Goal: Feedback & Contribution: Leave review/rating

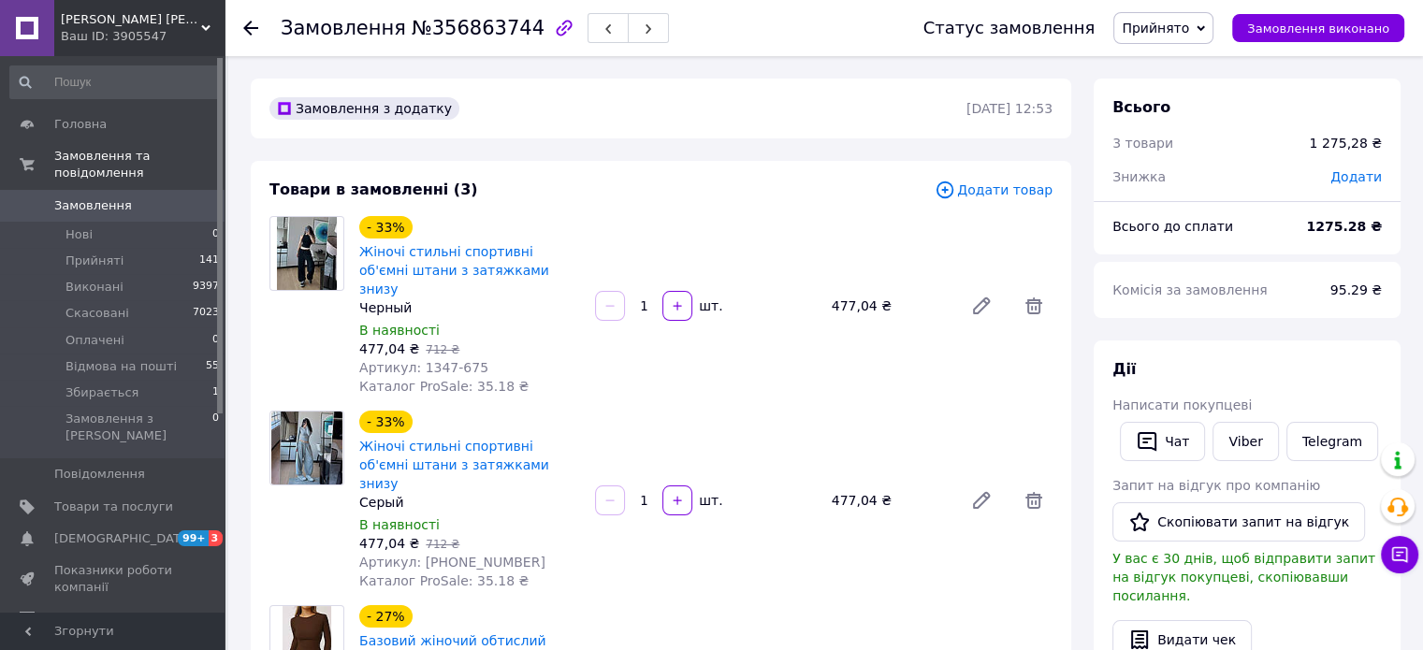
click at [378, 299] on div "- 33% Жіночі стильні спортивні об'ємні штани з затяжками знизу Черный В наявнос…" at bounding box center [470, 305] width 236 height 187
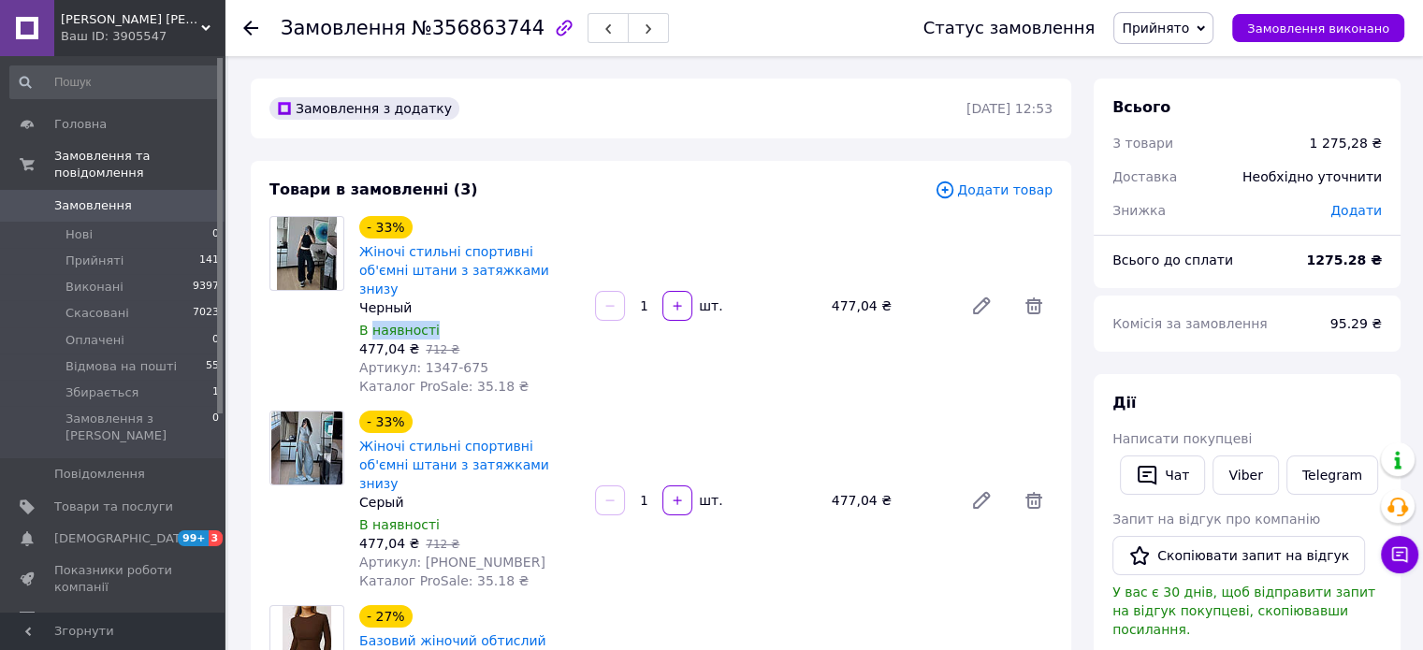
click at [382, 299] on div "Черный" at bounding box center [469, 308] width 221 height 19
click at [386, 299] on div "Черный" at bounding box center [469, 308] width 221 height 19
copy div "Черный"
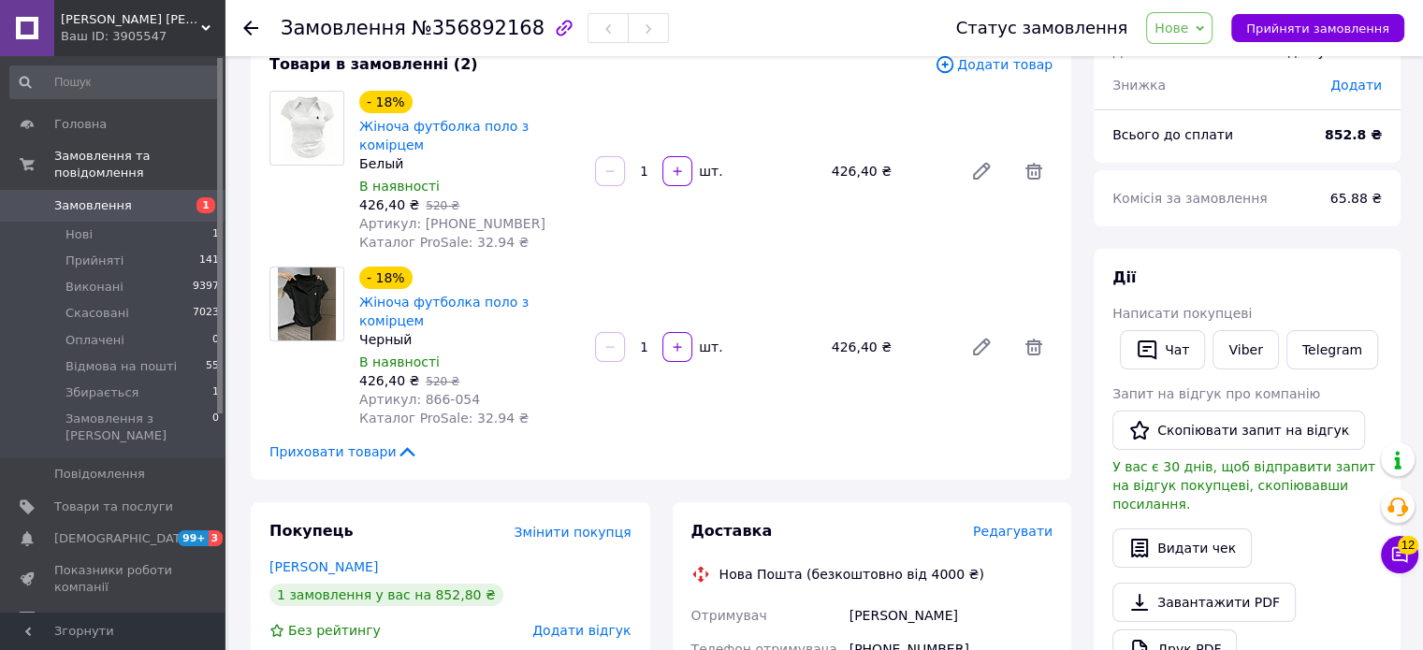
scroll to position [94, 0]
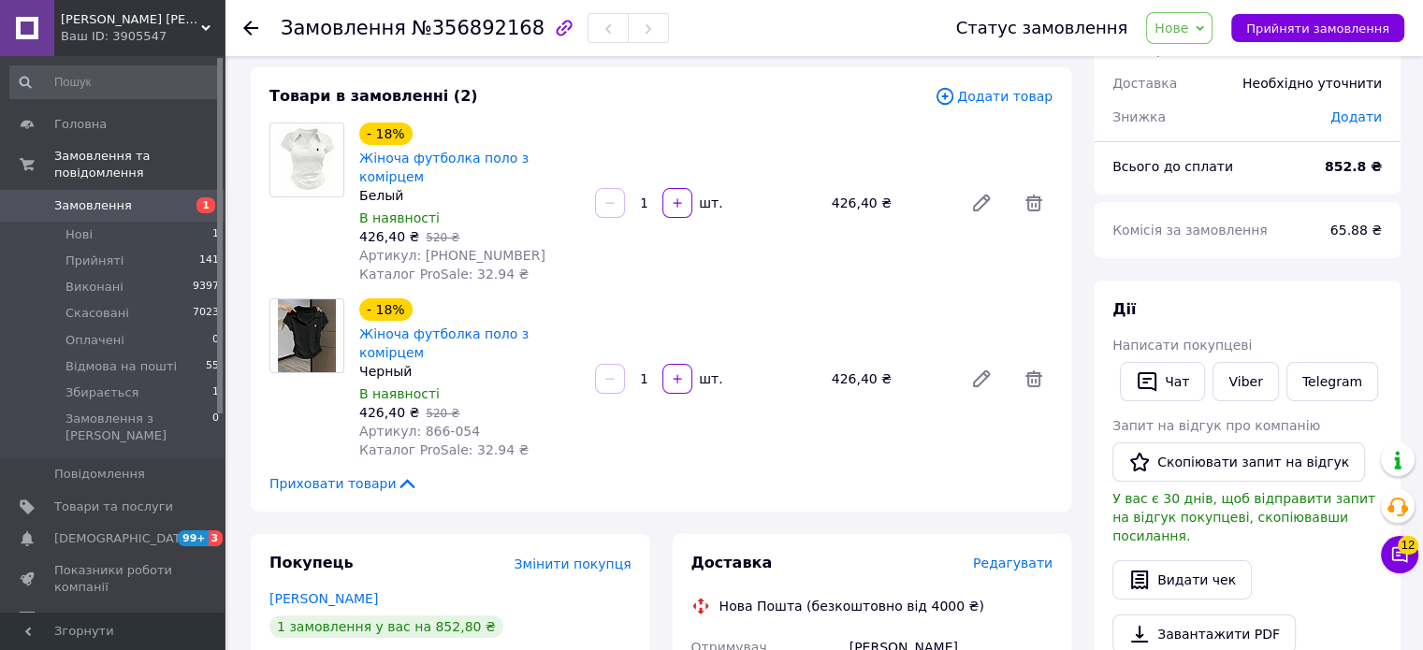
click at [393, 362] on div "Черный" at bounding box center [469, 371] width 221 height 19
copy div "Черный"
click at [317, 591] on link "Несторяк Світлана" at bounding box center [324, 598] width 109 height 15
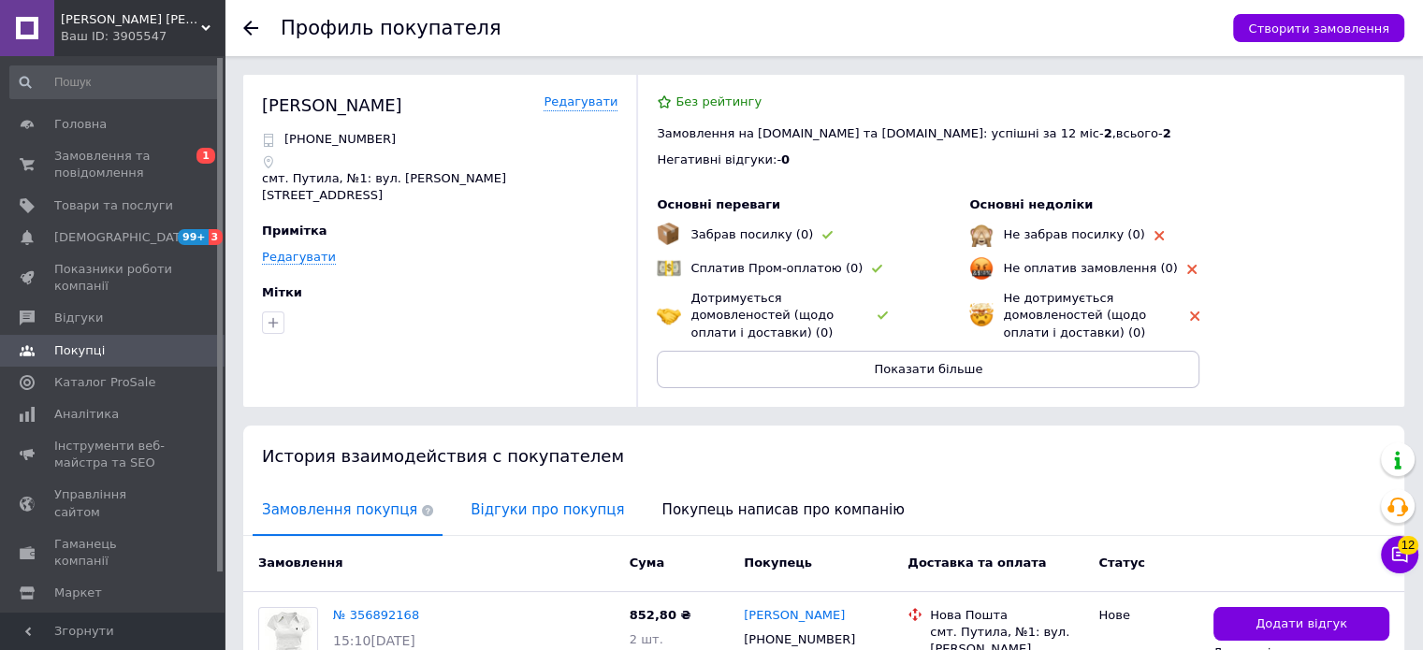
click at [494, 525] on span "Відгуки про покупця" at bounding box center [547, 511] width 172 height 48
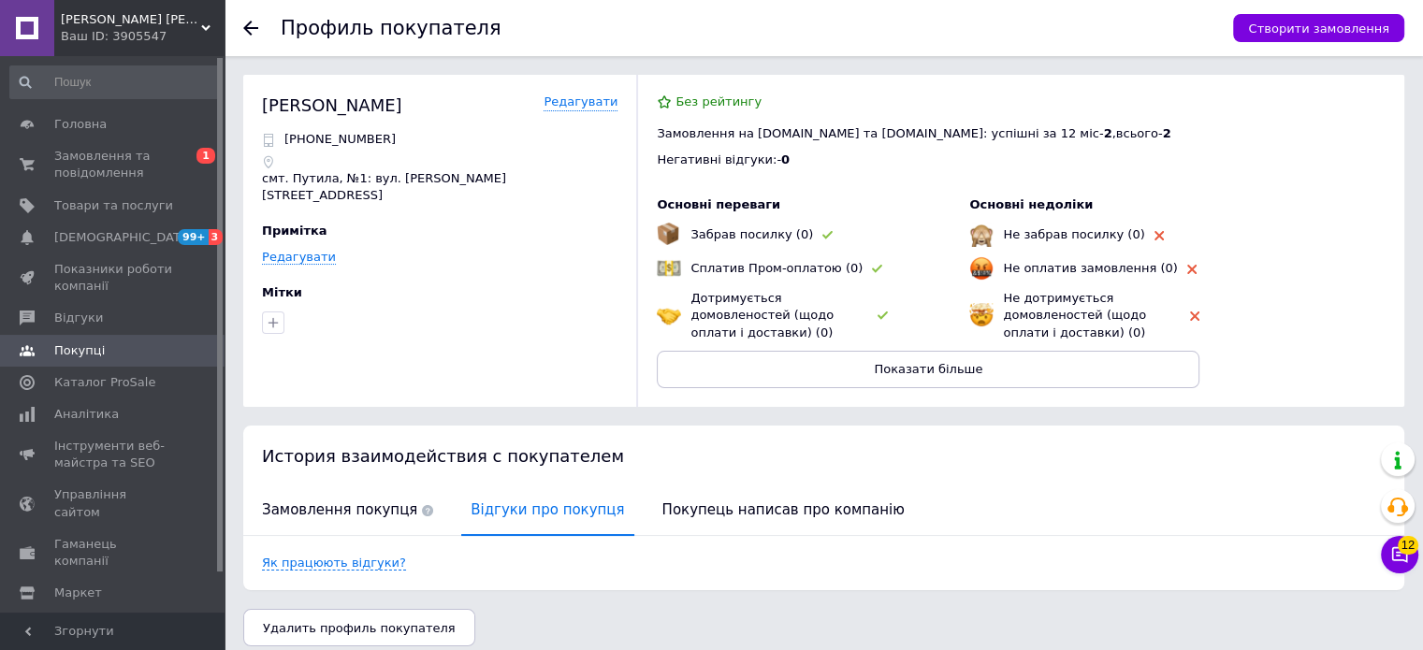
scroll to position [14, 0]
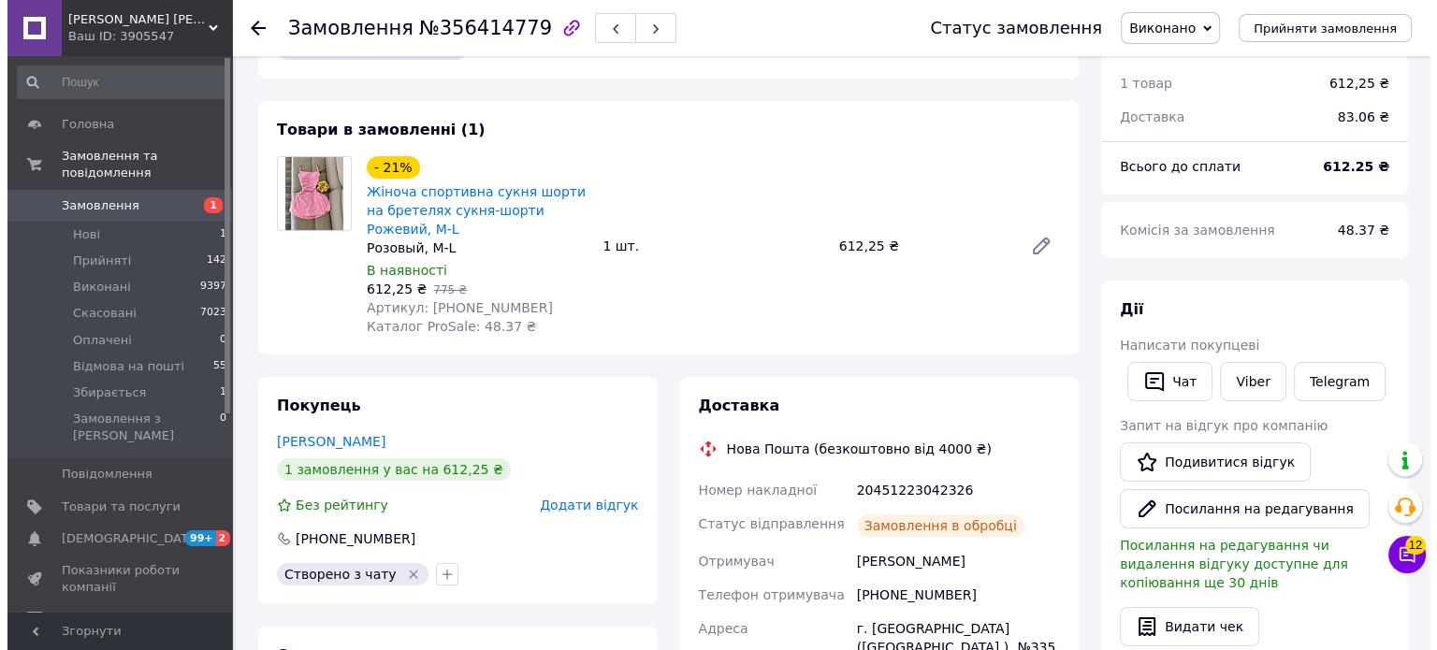
scroll to position [94, 0]
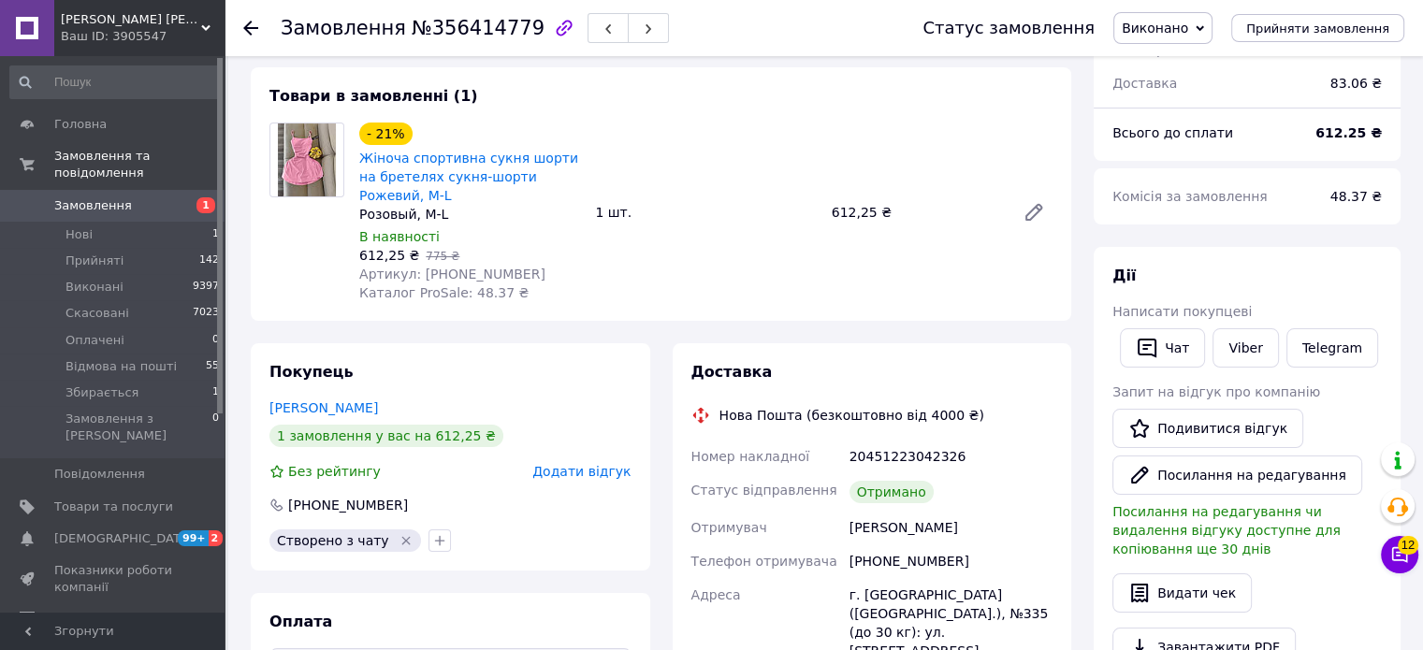
click at [569, 478] on span "Додати відгук" at bounding box center [581, 471] width 98 height 15
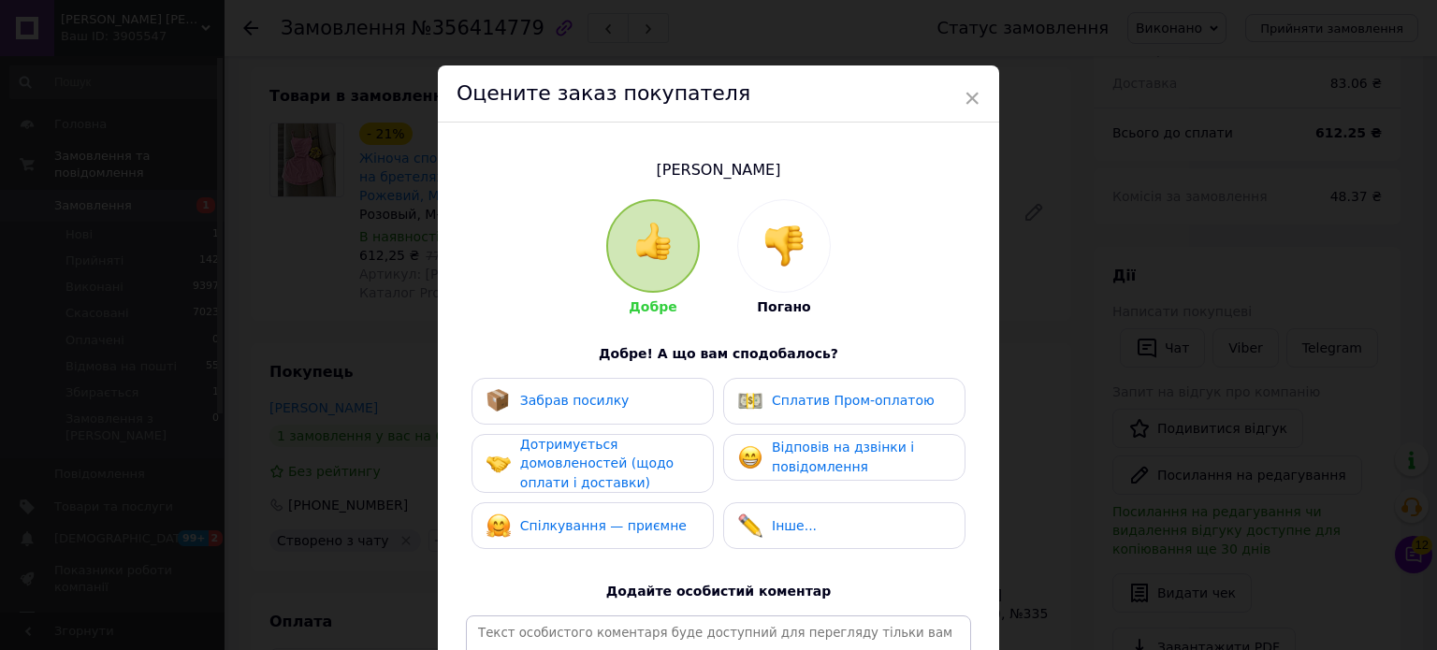
click at [630, 381] on div "Забрав посилку" at bounding box center [593, 401] width 242 height 47
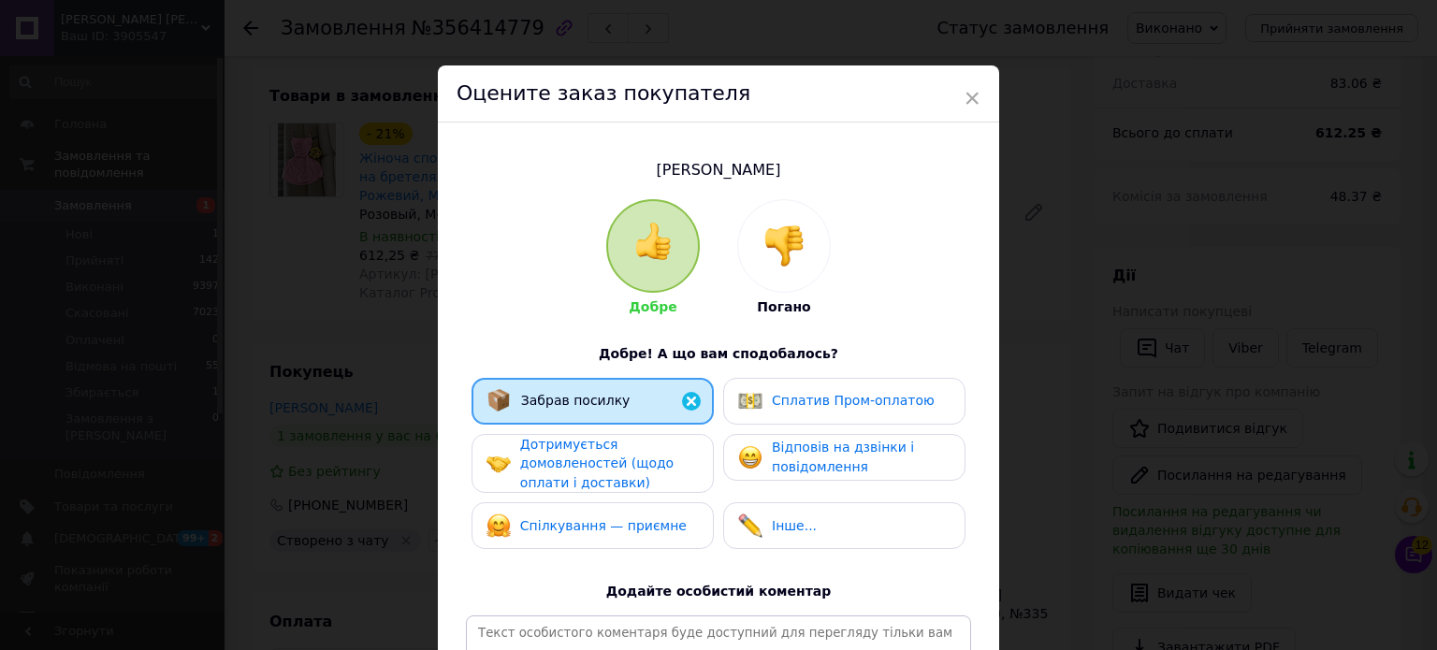
click at [646, 448] on div "Дотримується домовленостей (щодо оплати і доставки)" at bounding box center [609, 464] width 178 height 58
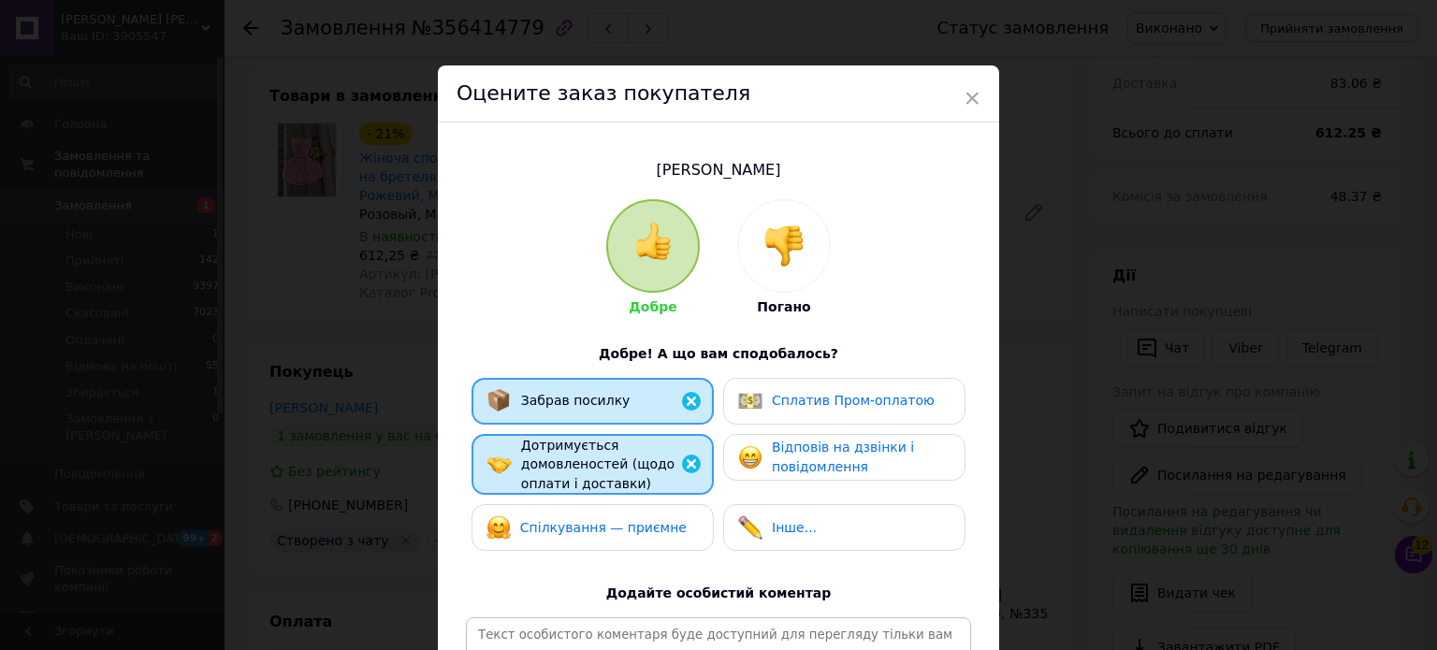
click at [641, 536] on div "Спілкування — приємне" at bounding box center [587, 528] width 200 height 24
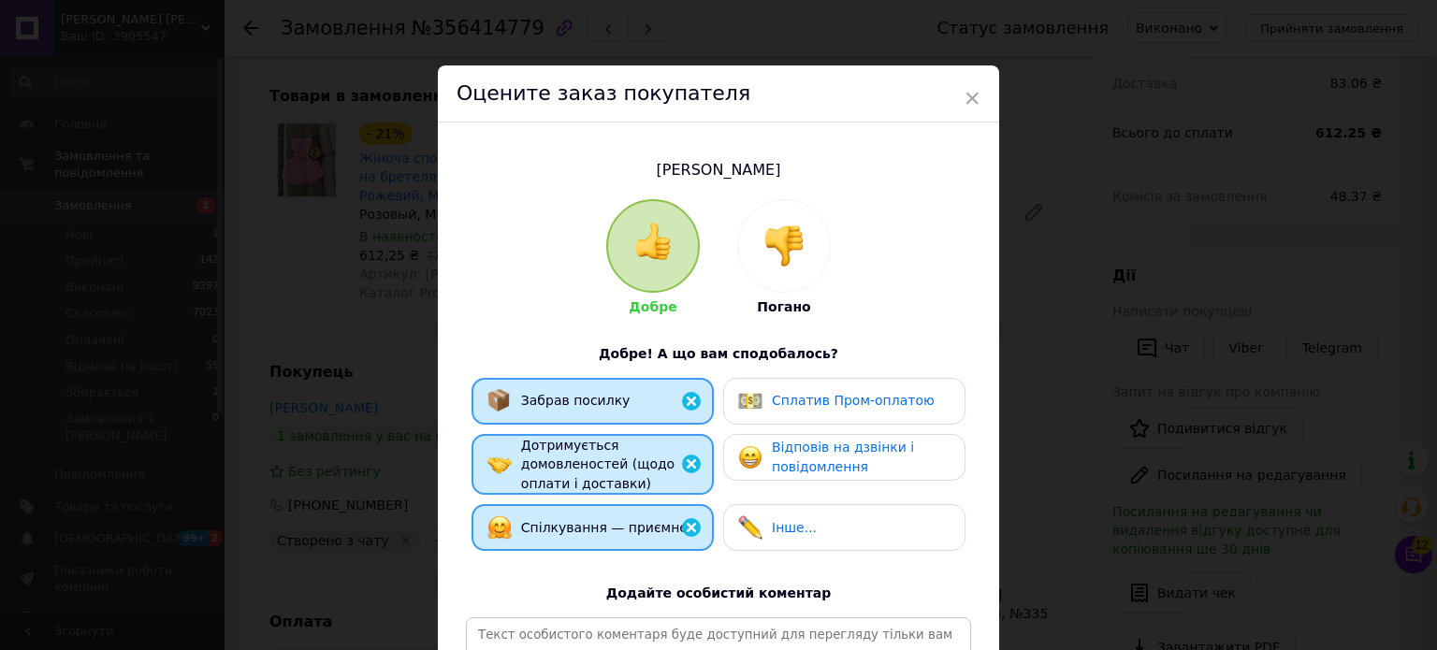
click at [764, 434] on div "Відповів на дзвінки і повідомлення" at bounding box center [844, 457] width 242 height 47
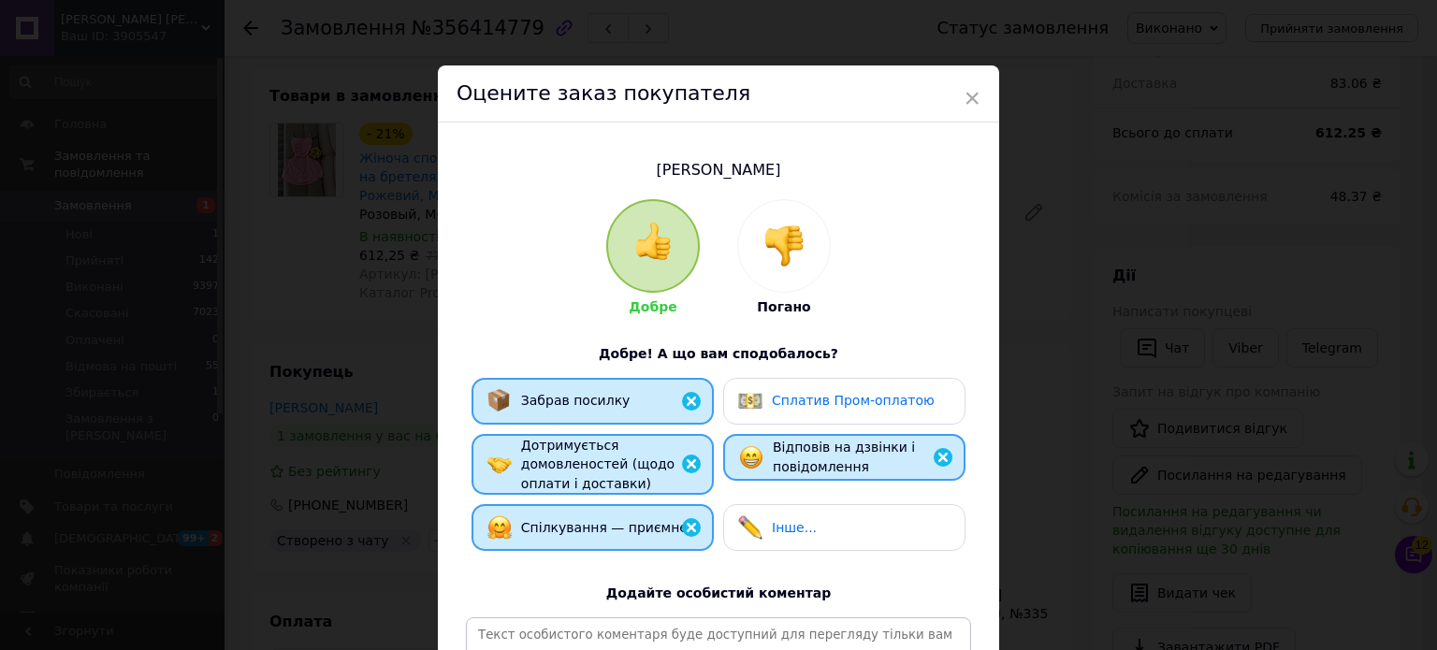
click at [801, 401] on span "Сплатив Пром-оплатою" at bounding box center [853, 400] width 163 height 15
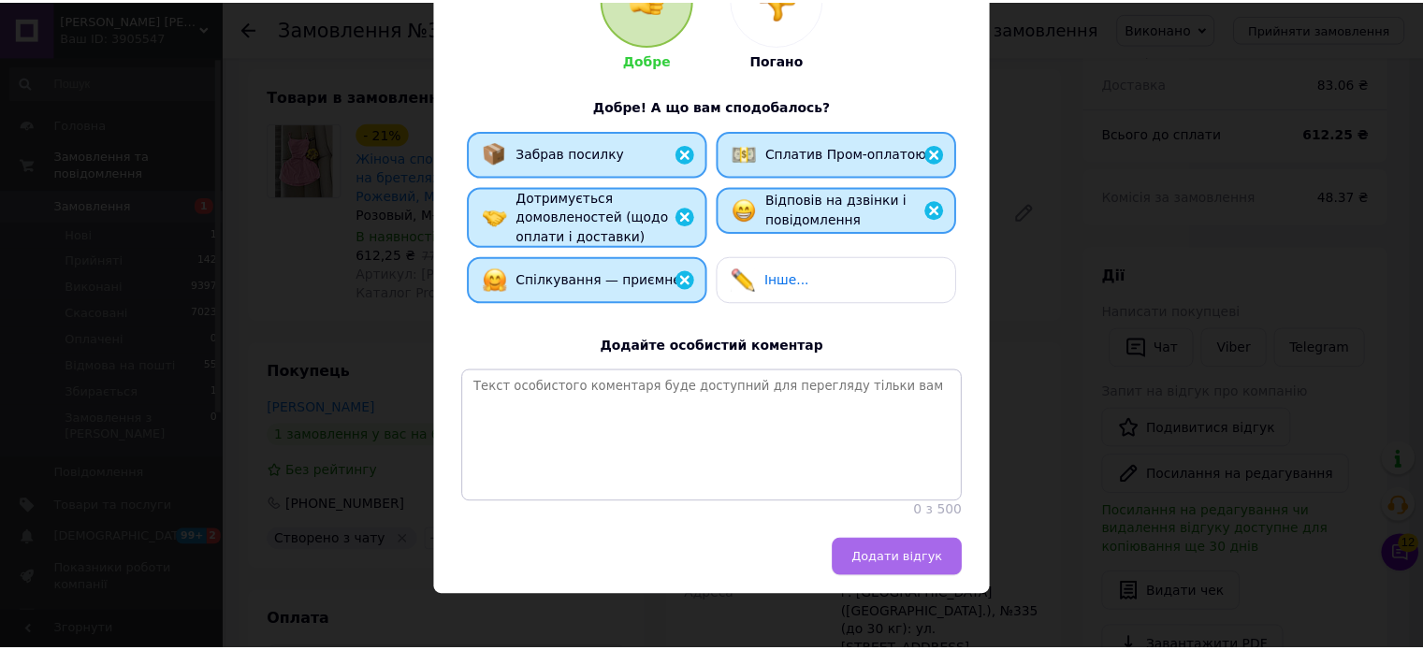
scroll to position [276, 0]
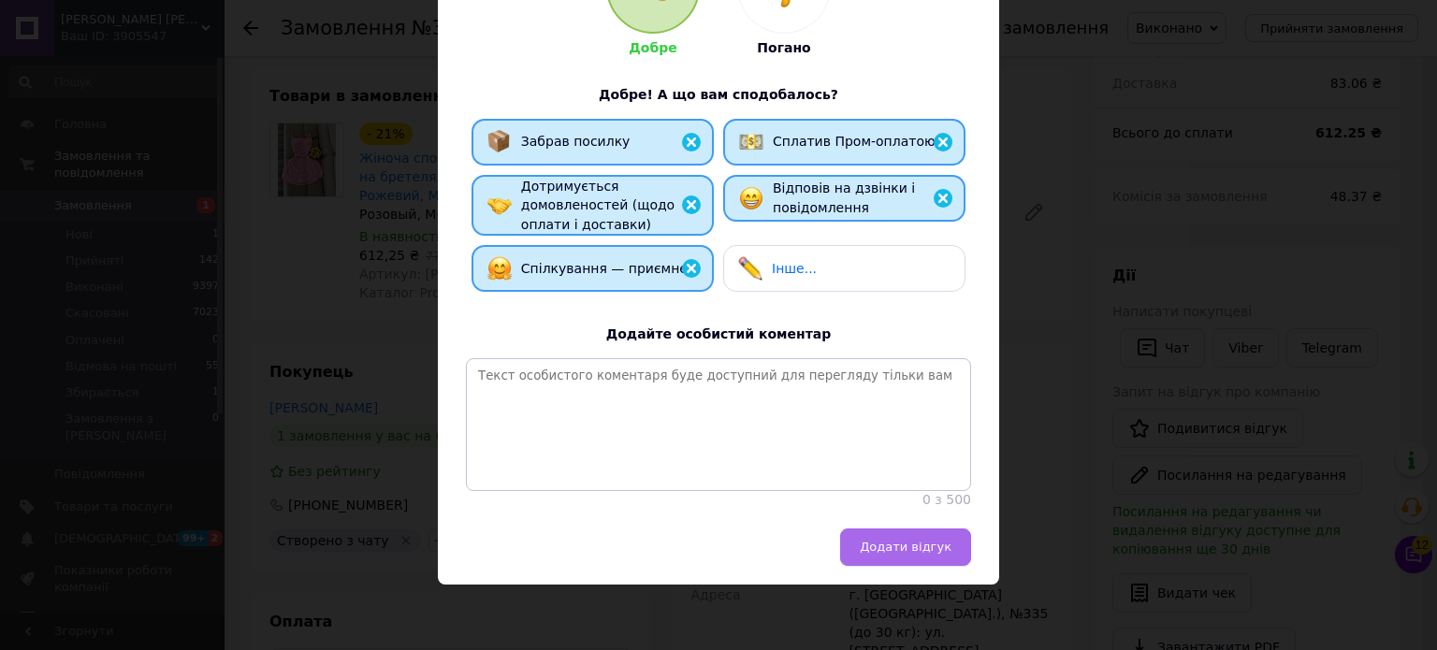
click at [882, 540] on span "Додати відгук" at bounding box center [906, 547] width 92 height 14
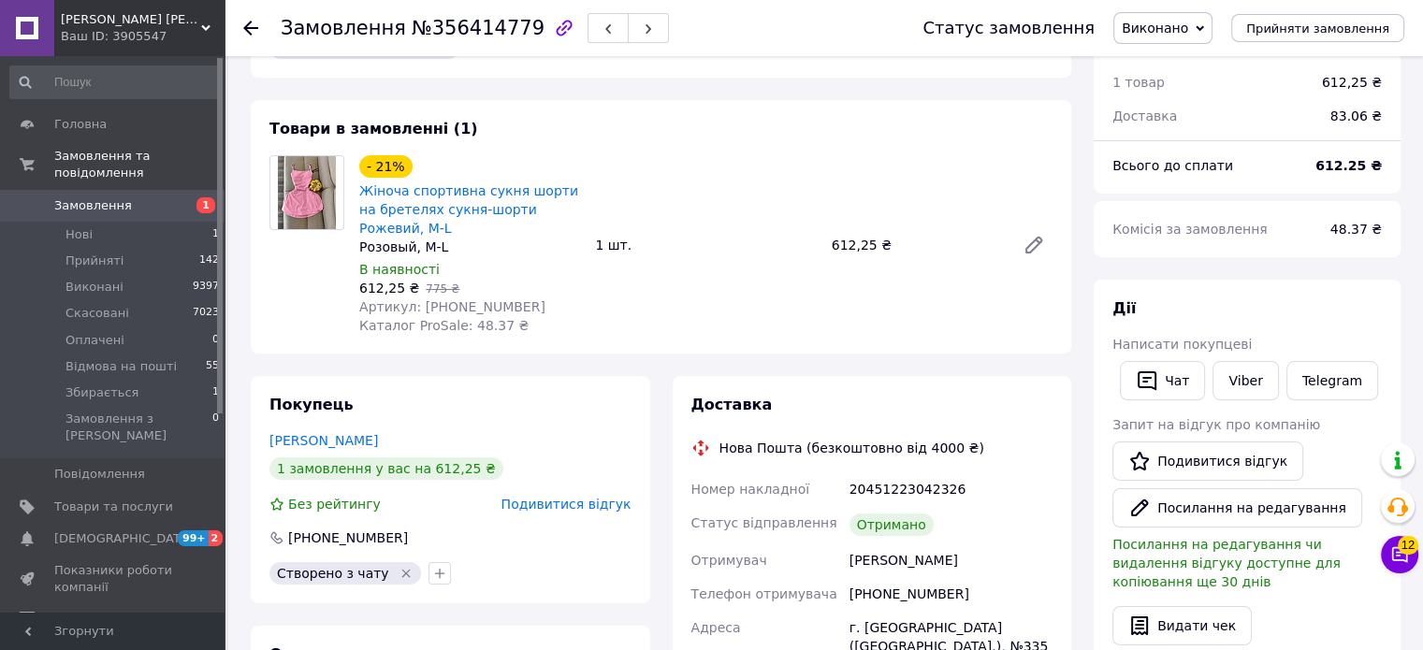
scroll to position [94, 0]
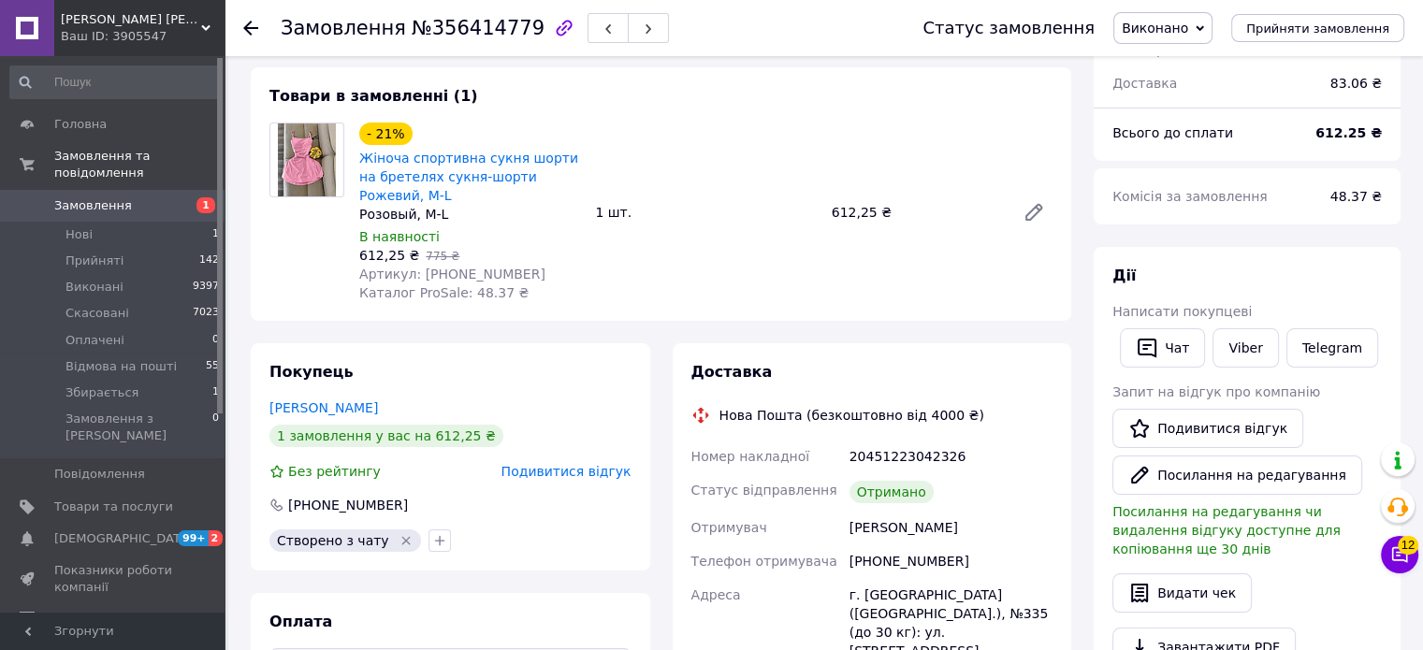
click at [595, 479] on span "Подивитися відгук" at bounding box center [567, 471] width 130 height 15
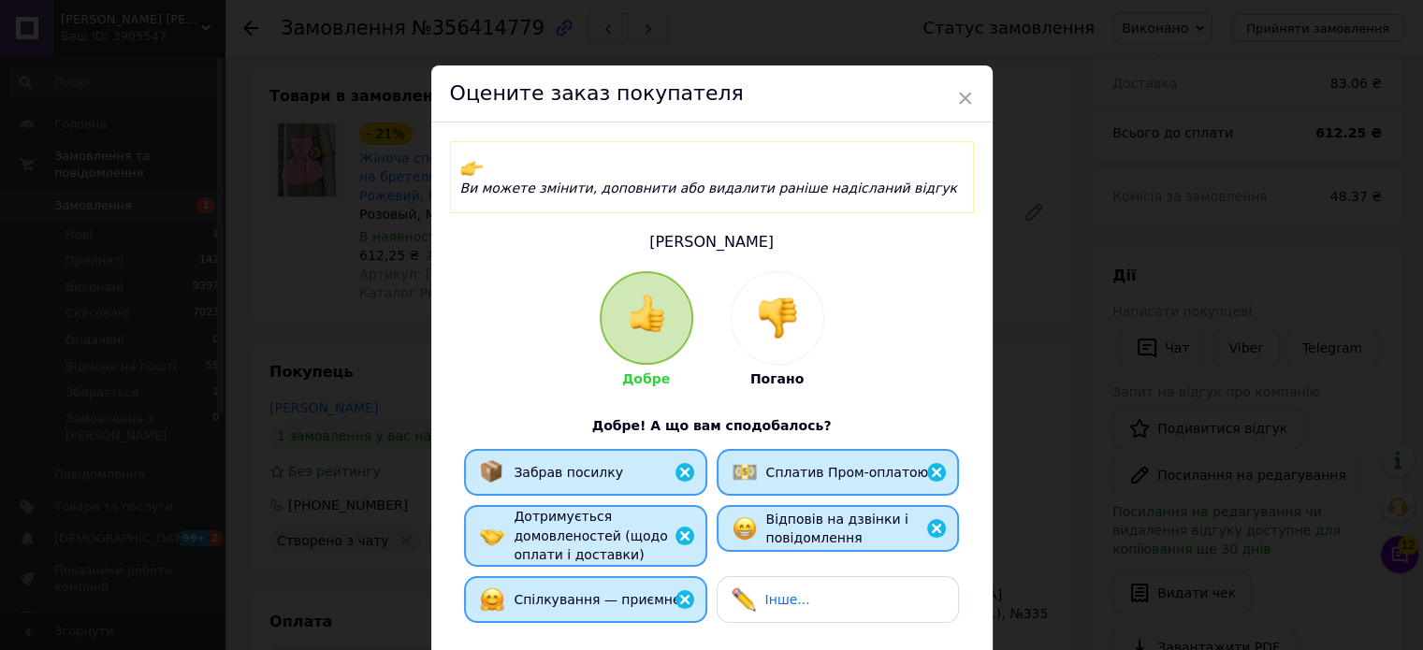
click at [849, 463] on div "Сплатив Пром-оплатою" at bounding box center [847, 473] width 163 height 20
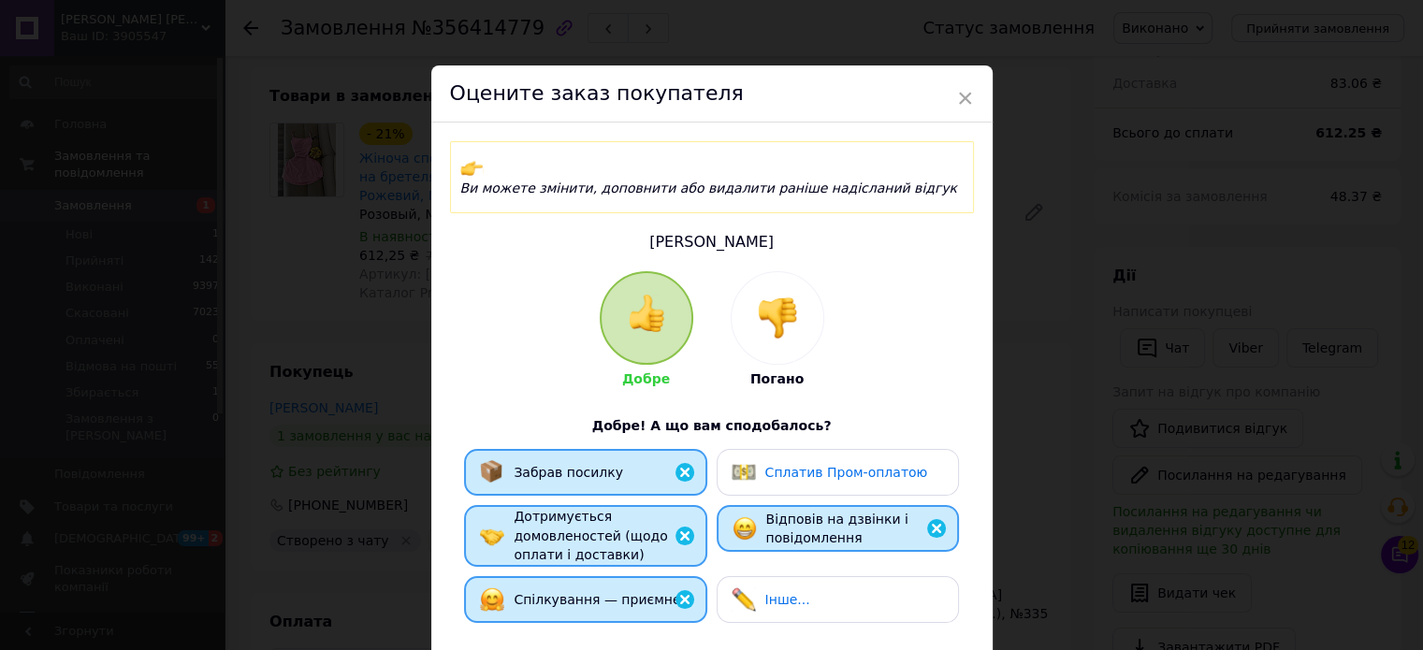
scroll to position [328, 0]
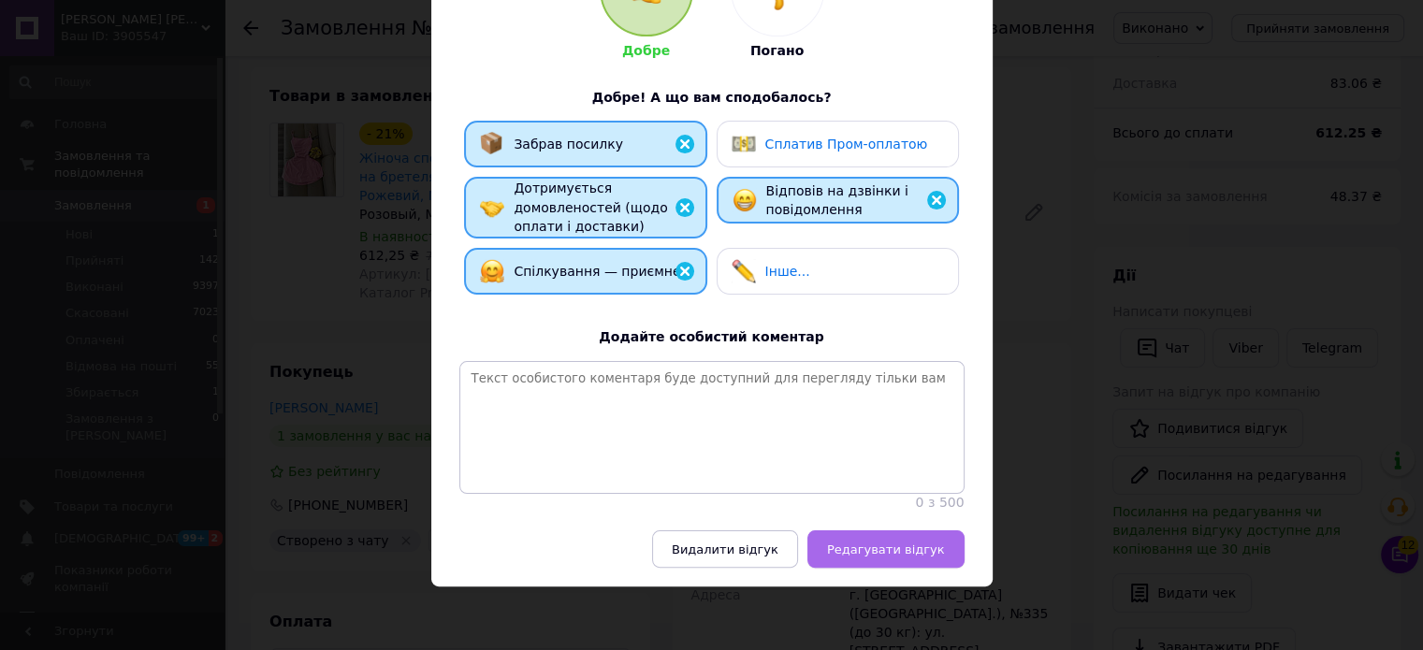
click at [923, 559] on button "Редагувати відгук" at bounding box center [886, 549] width 157 height 37
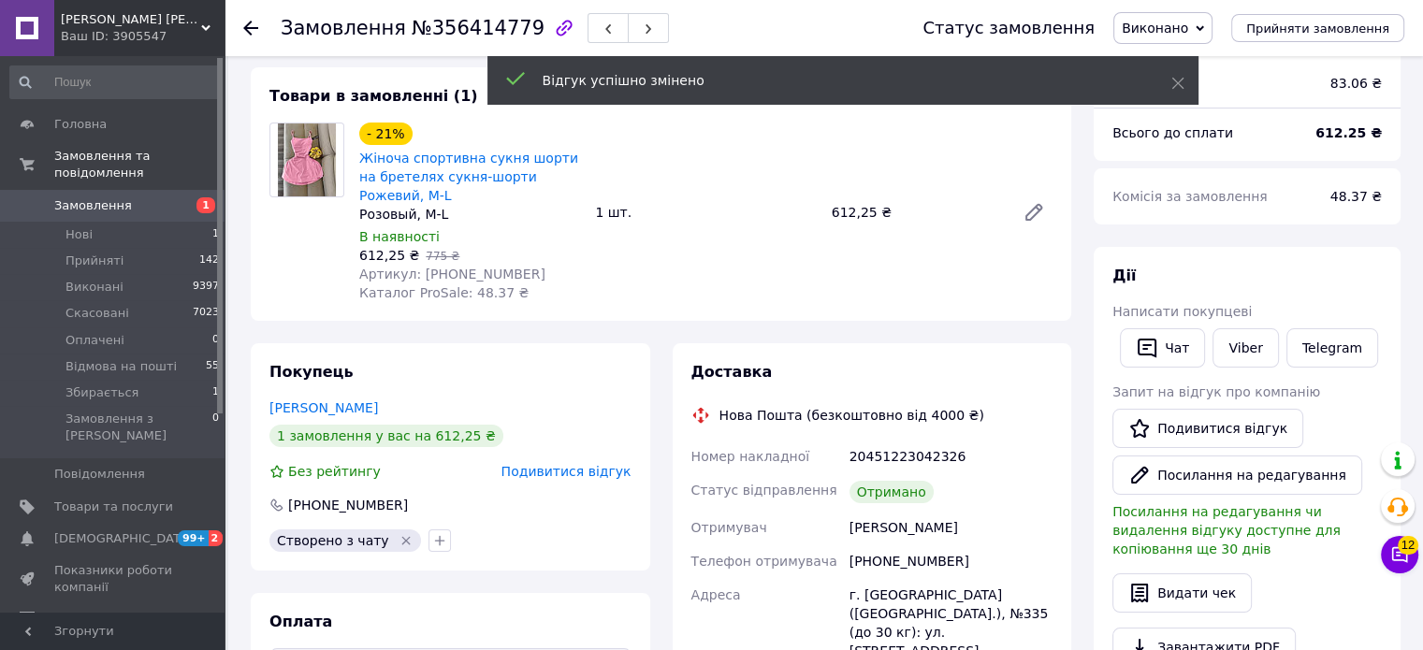
click at [341, 420] on div "Покупець [PERSON_NAME] 1 замовлення у вас на 612,25 ₴ Без рейтингу Подивитися в…" at bounding box center [451, 456] width 400 height 227
click at [341, 417] on div "[PERSON_NAME]" at bounding box center [451, 408] width 362 height 19
click at [344, 416] on link "[PERSON_NAME]" at bounding box center [324, 408] width 109 height 15
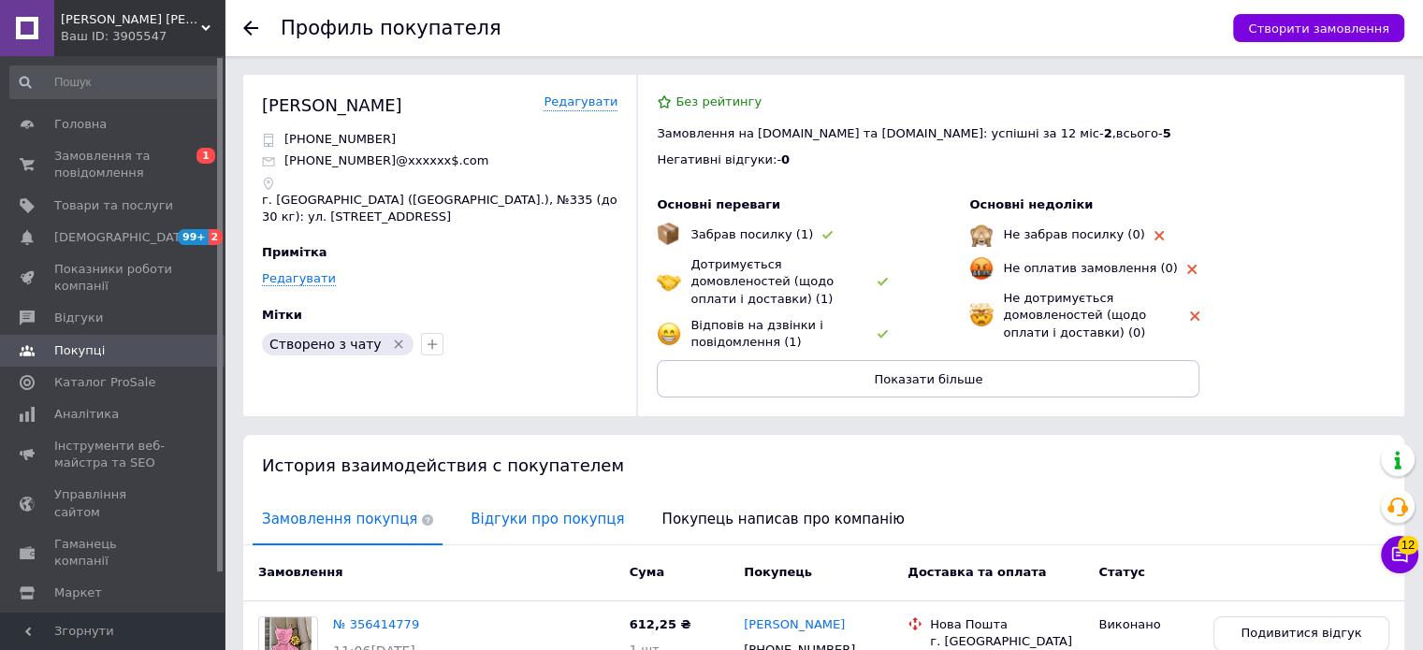
click at [479, 500] on span "Відгуки про покупця" at bounding box center [547, 520] width 172 height 48
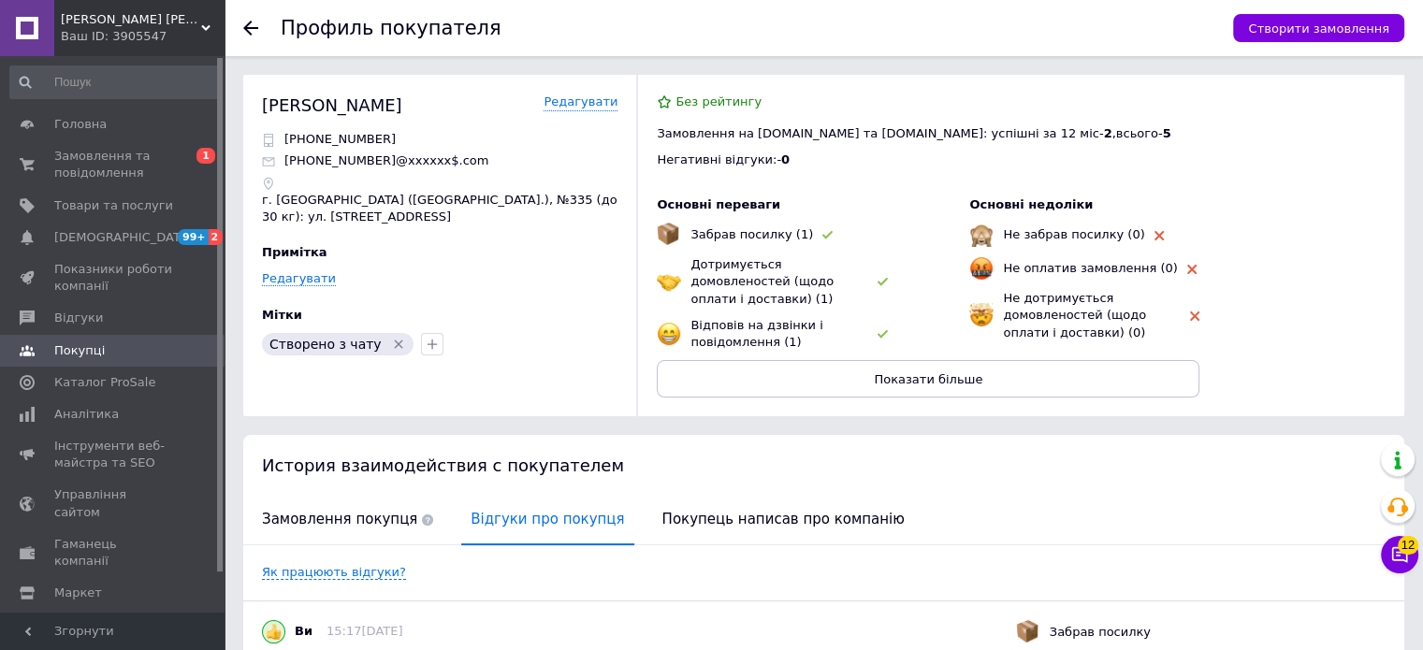
scroll to position [197, 0]
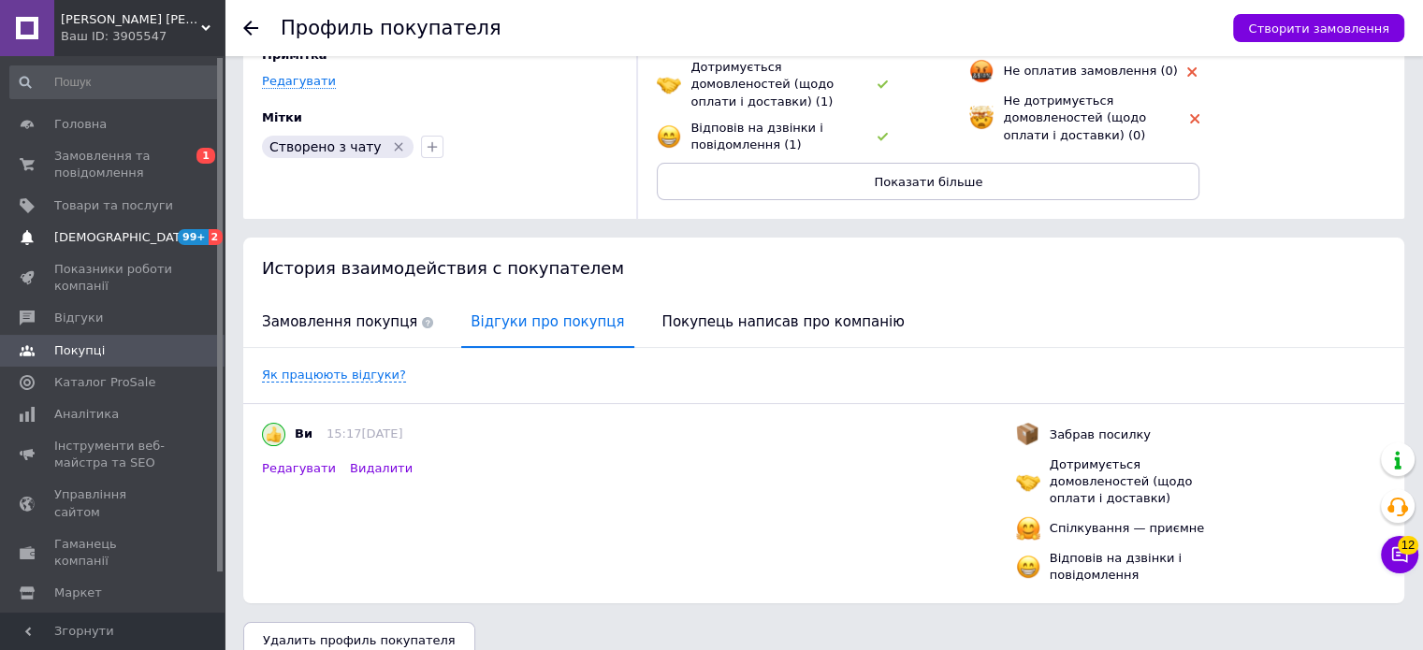
click at [161, 231] on span "[DEMOGRAPHIC_DATA]" at bounding box center [113, 237] width 119 height 17
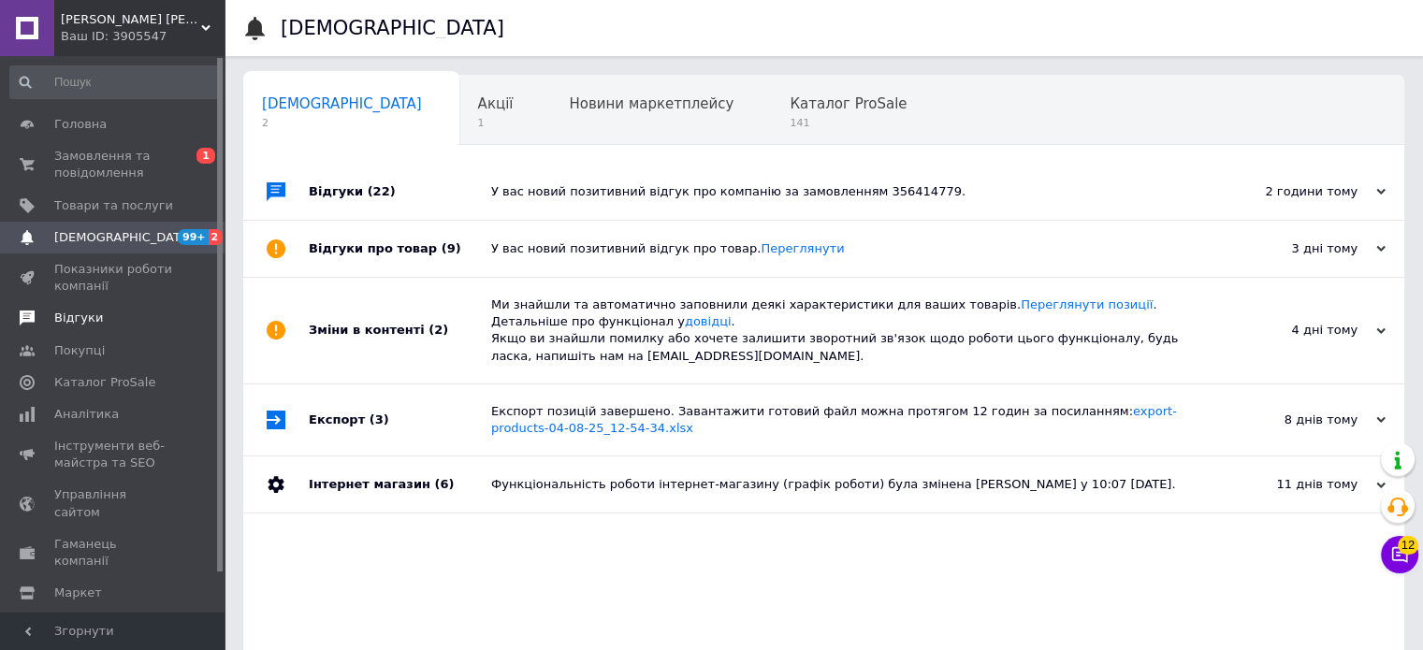
click at [120, 310] on span "Відгуки" at bounding box center [113, 318] width 119 height 17
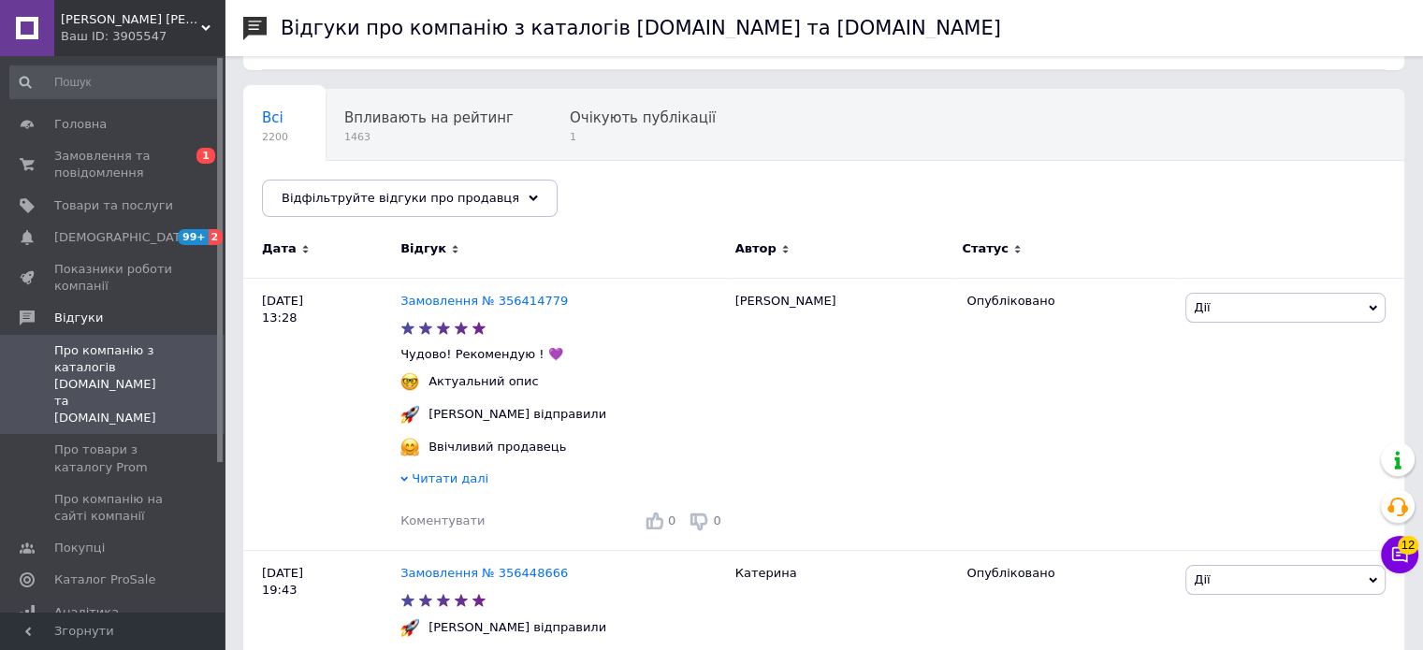
scroll to position [94, 0]
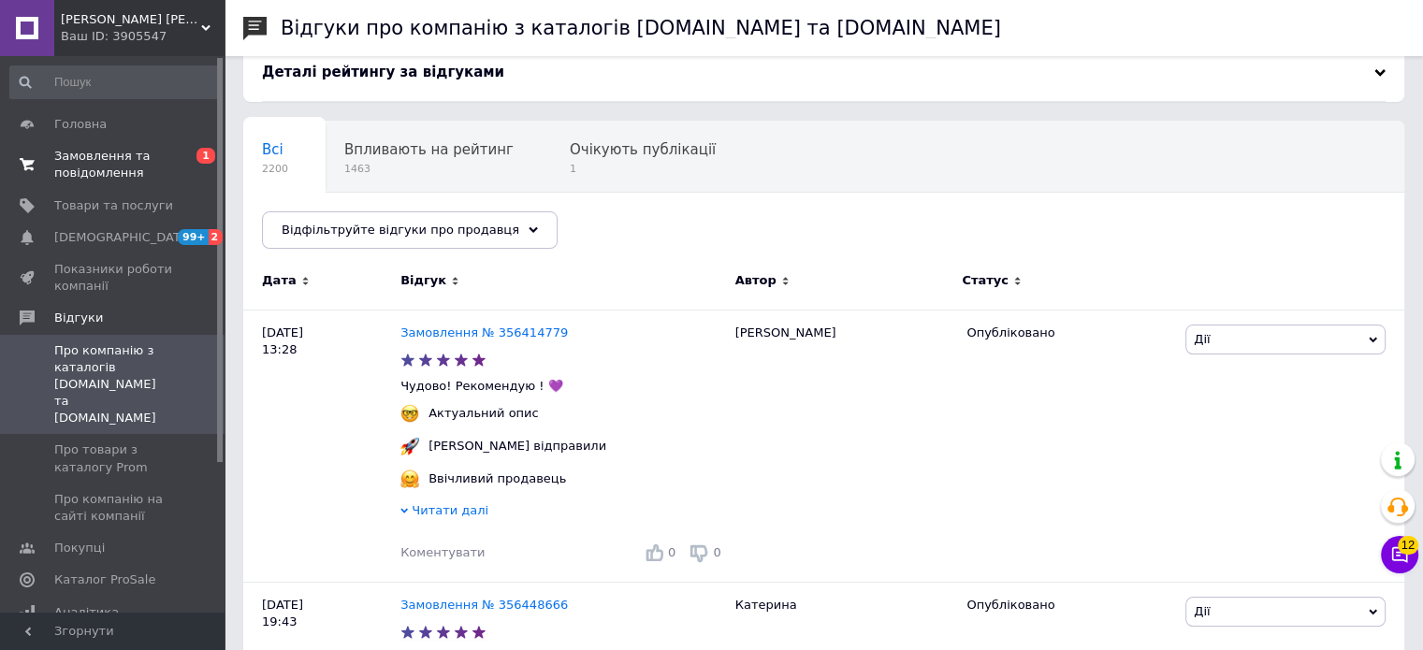
click at [70, 177] on span "Замовлення та повідомлення" at bounding box center [113, 165] width 119 height 34
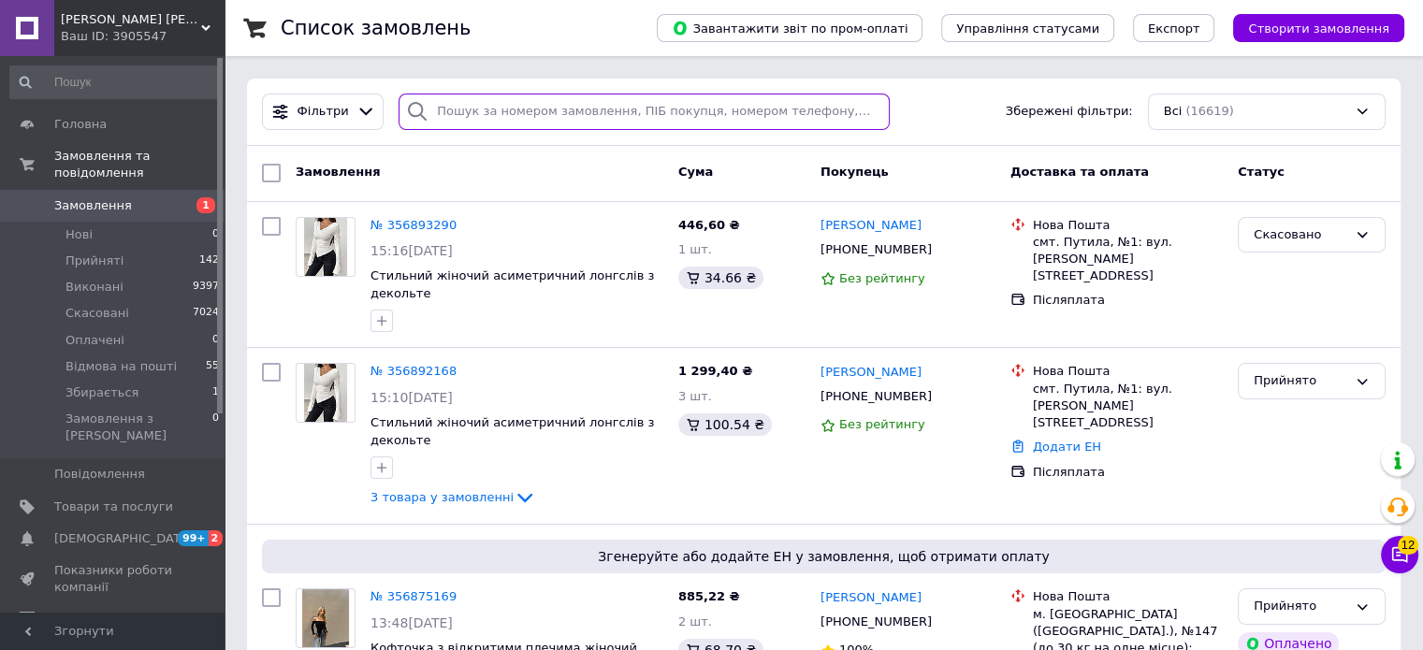
click at [590, 123] on input "search" at bounding box center [644, 112] width 491 height 36
paste input "[PHONE_NUMBER]"
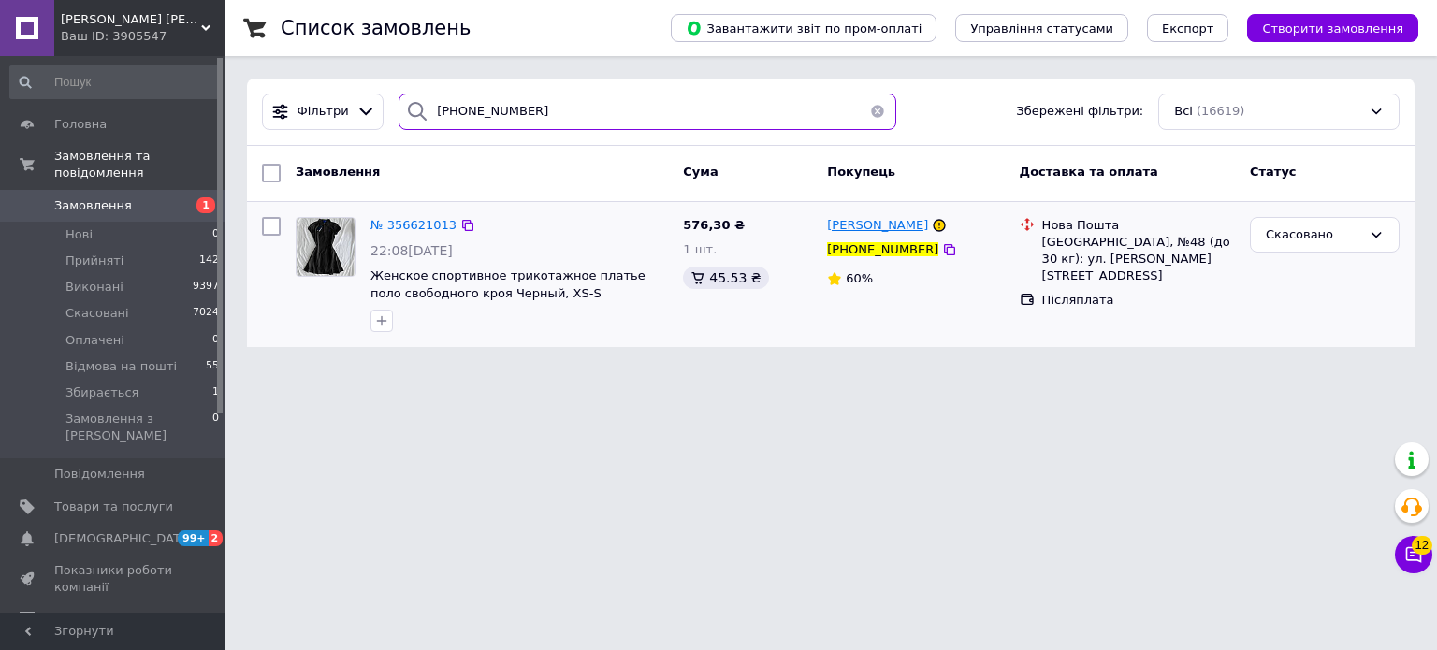
type input "[PHONE_NUMBER]"
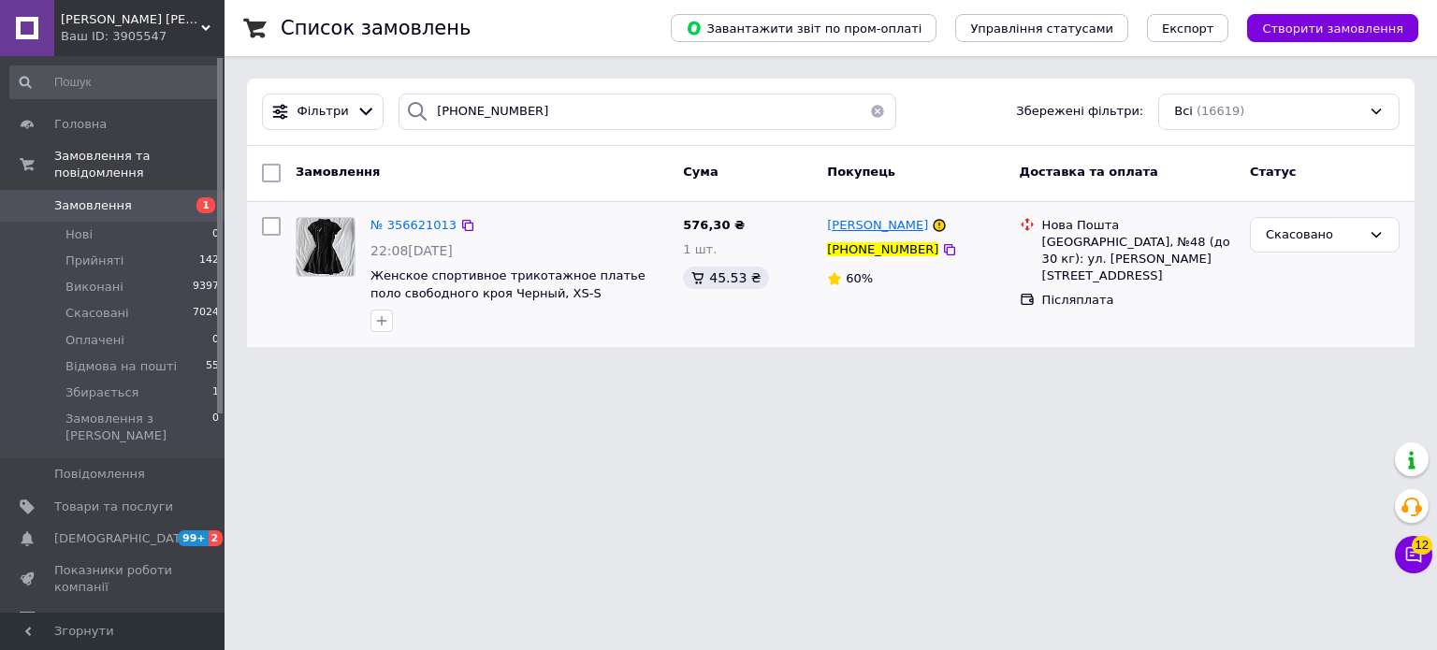
click at [839, 227] on span "[PERSON_NAME]" at bounding box center [877, 225] width 101 height 14
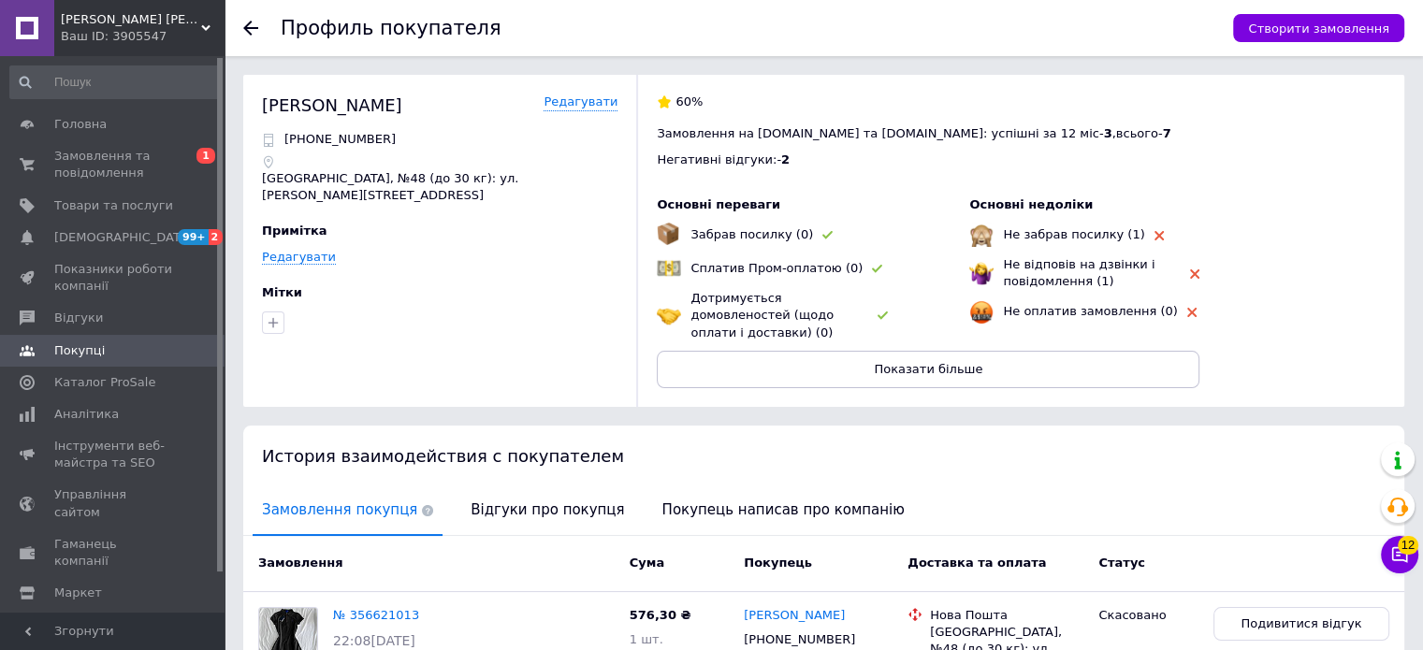
scroll to position [94, 0]
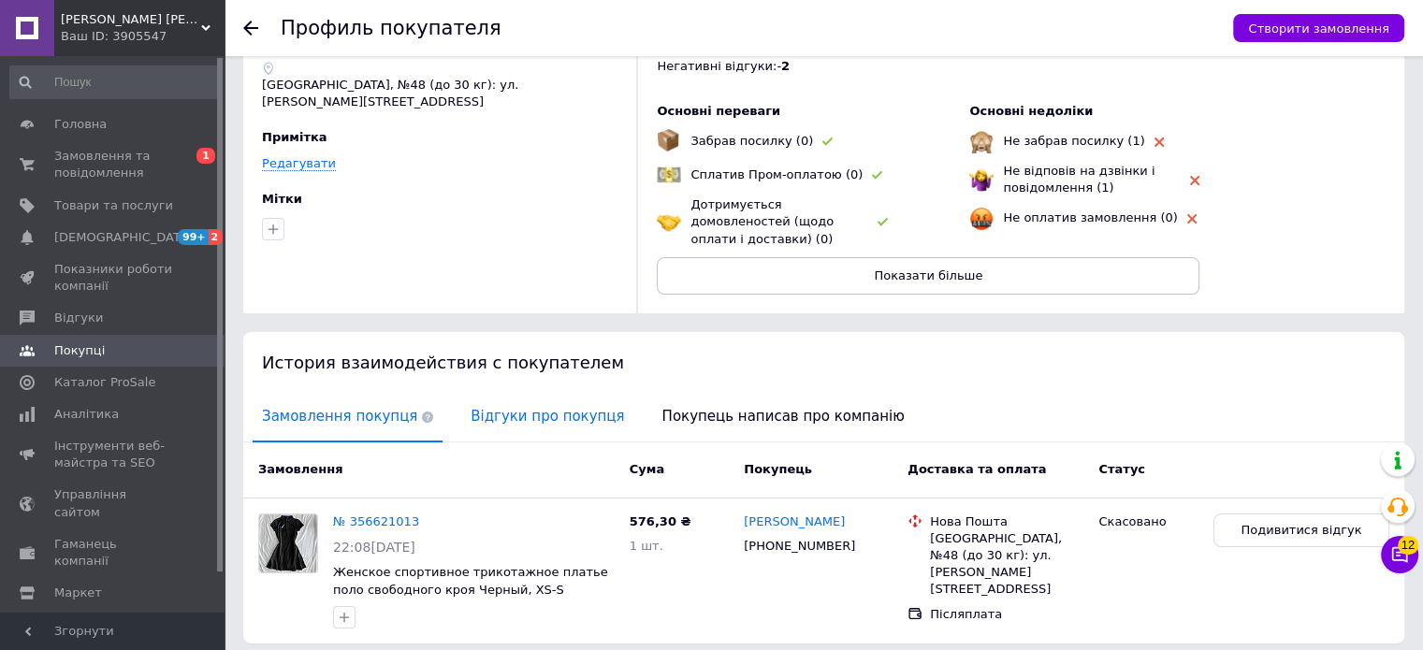
click at [487, 398] on span "Відгуки про покупця" at bounding box center [547, 417] width 172 height 48
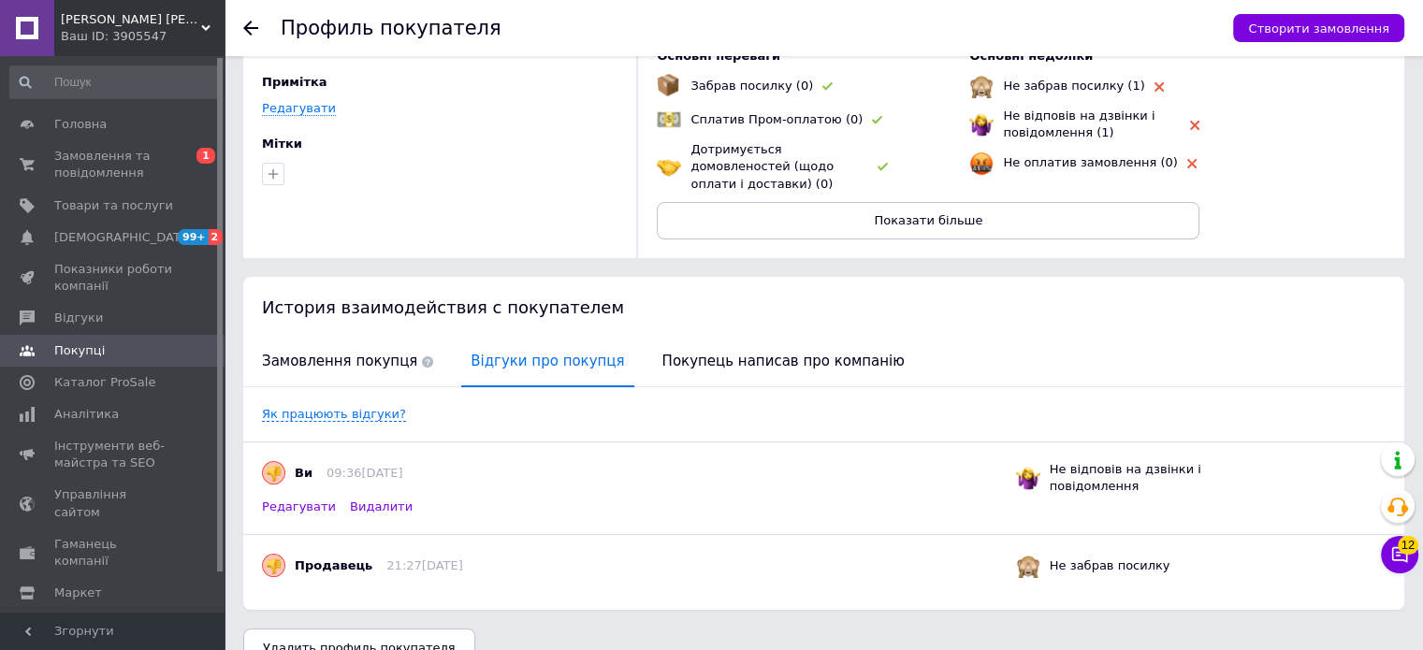
scroll to position [165, 0]
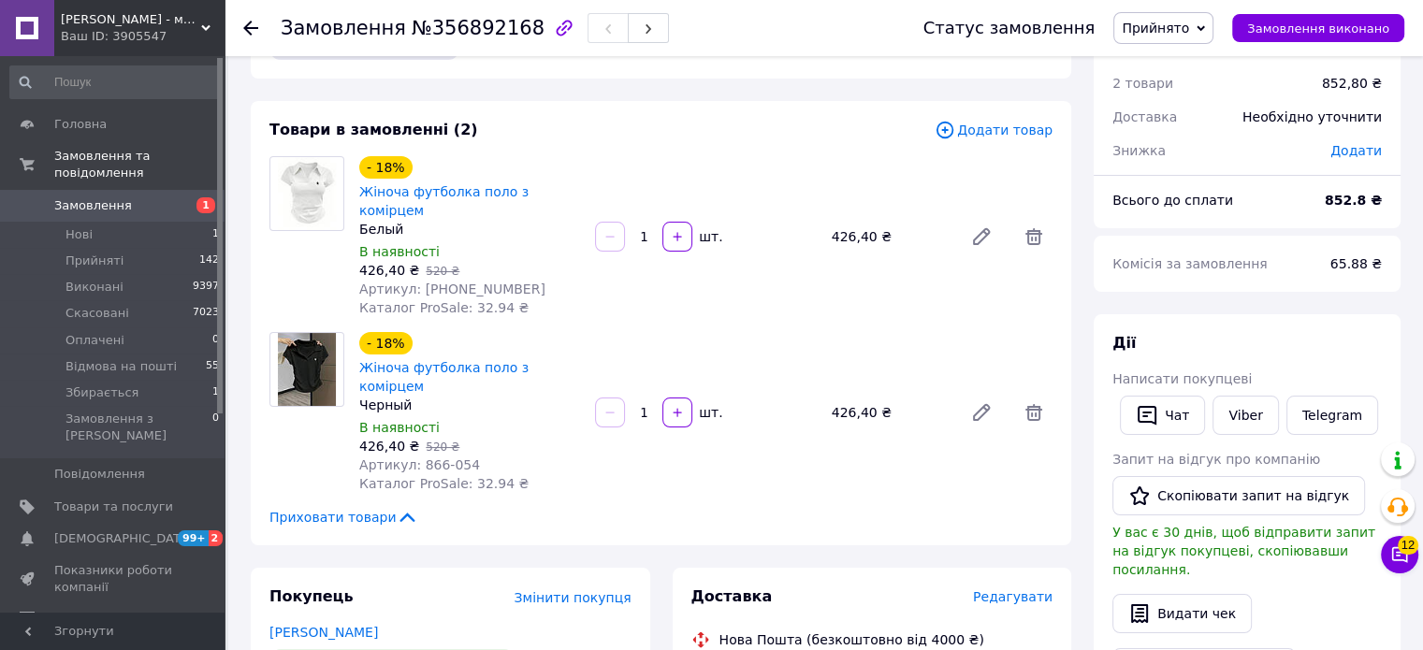
scroll to position [94, 0]
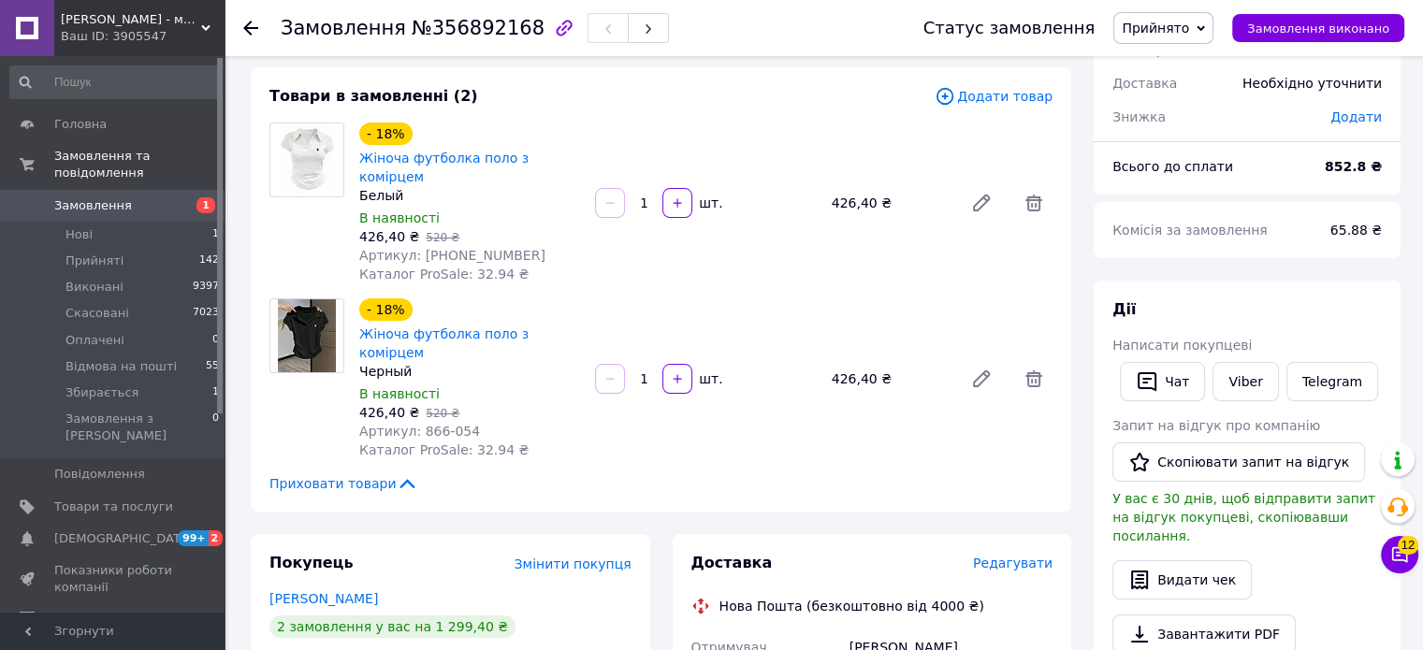
click at [973, 96] on span "Додати товар" at bounding box center [994, 96] width 118 height 21
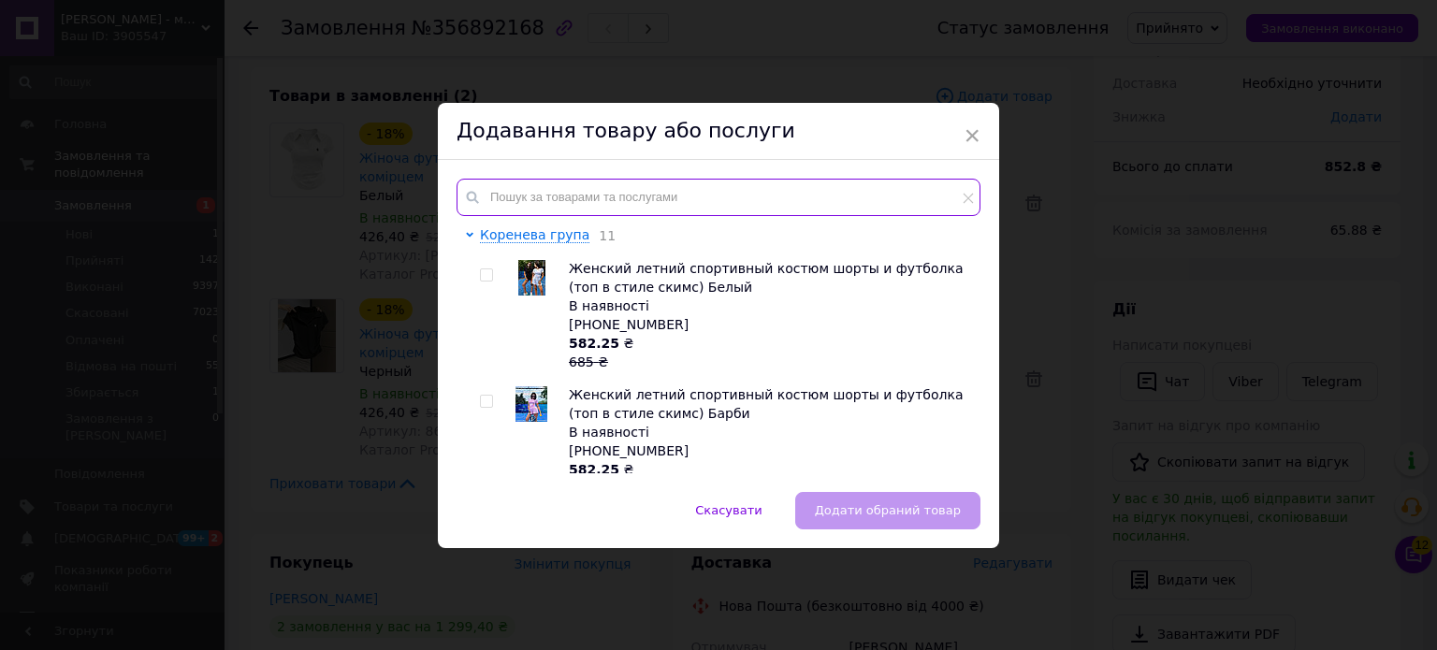
click at [674, 197] on input "text" at bounding box center [719, 197] width 524 height 37
paste input "1550-1579)"
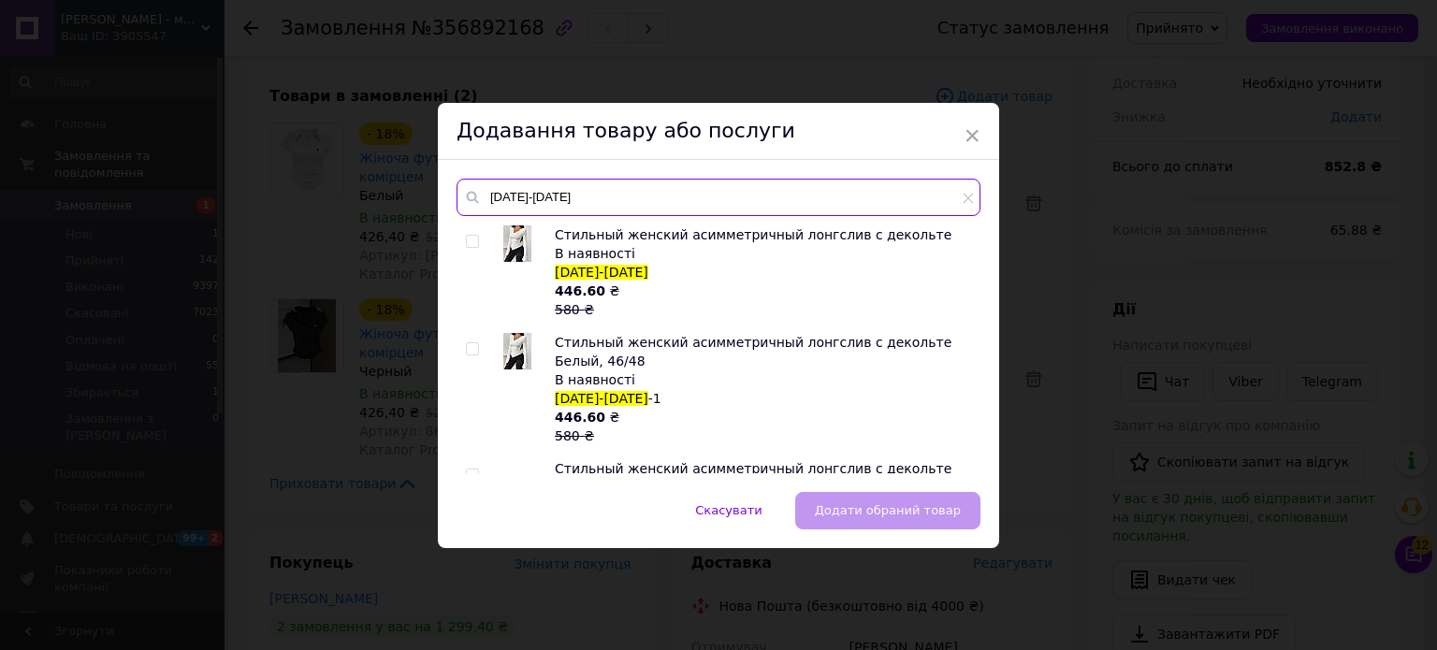
type input "1550-1579"
drag, startPoint x: 465, startPoint y: 242, endPoint x: 538, endPoint y: 267, distance: 76.9
click at [466, 242] on input "checkbox" at bounding box center [472, 242] width 12 height 12
checkbox input "true"
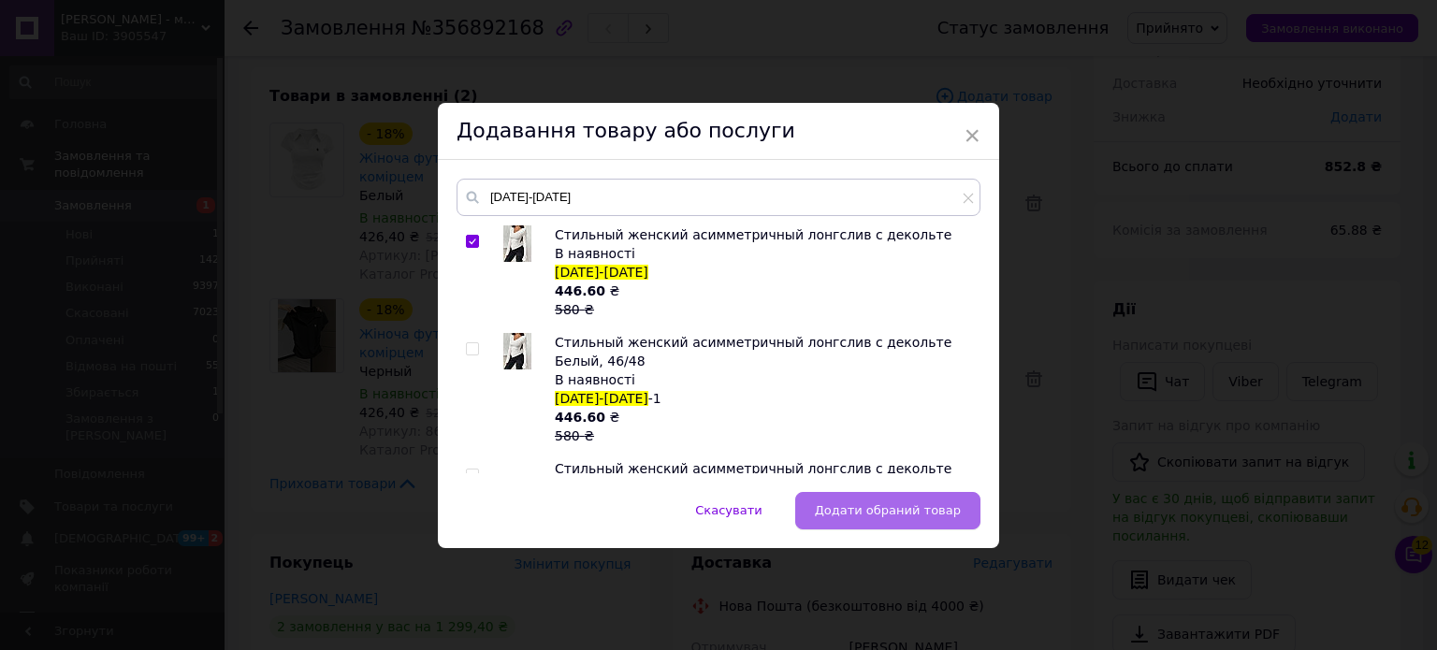
click at [906, 504] on span "Додати обраний товар" at bounding box center [888, 510] width 146 height 14
